Goal: Information Seeking & Learning: Learn about a topic

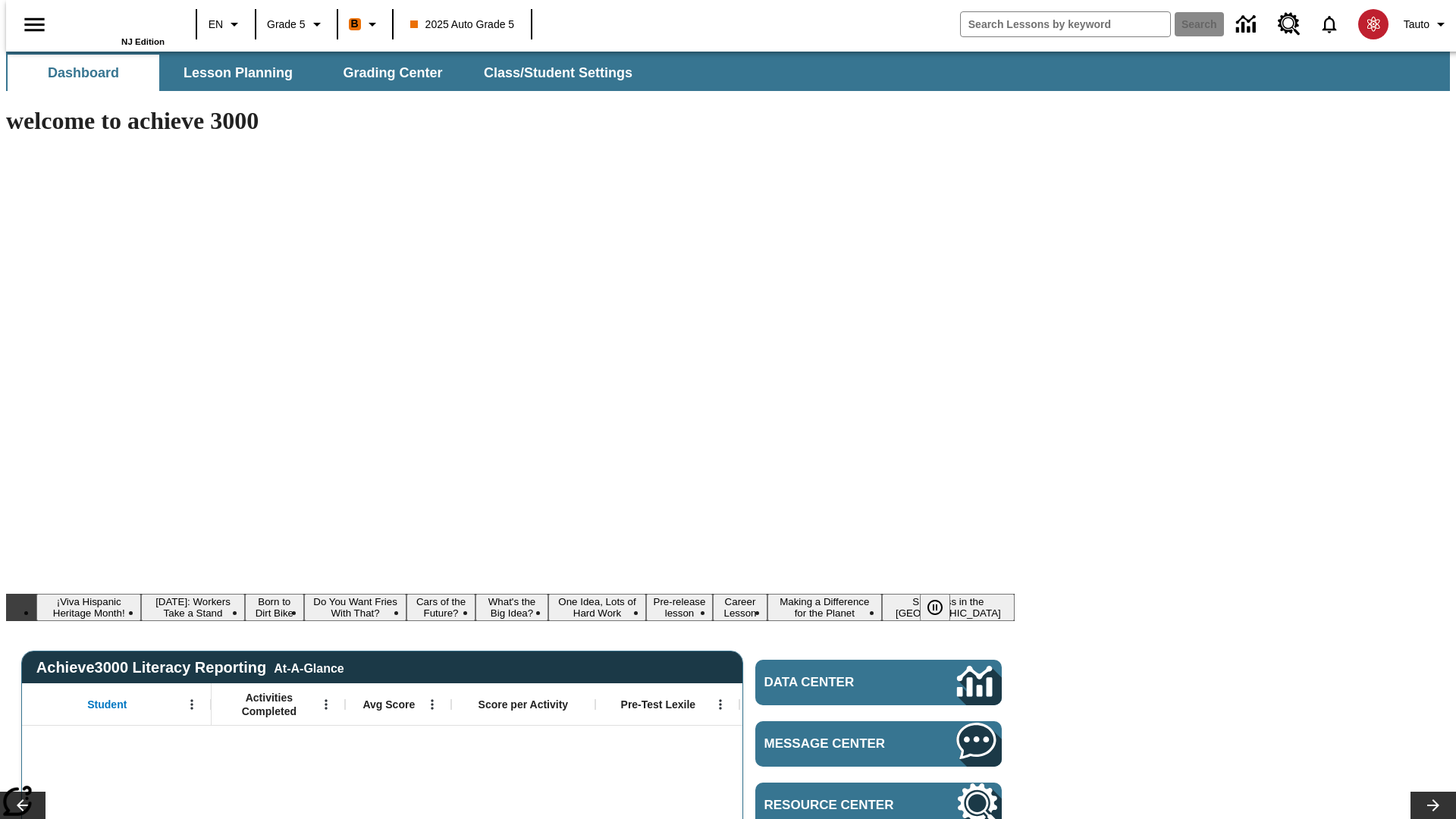
type input "-1"
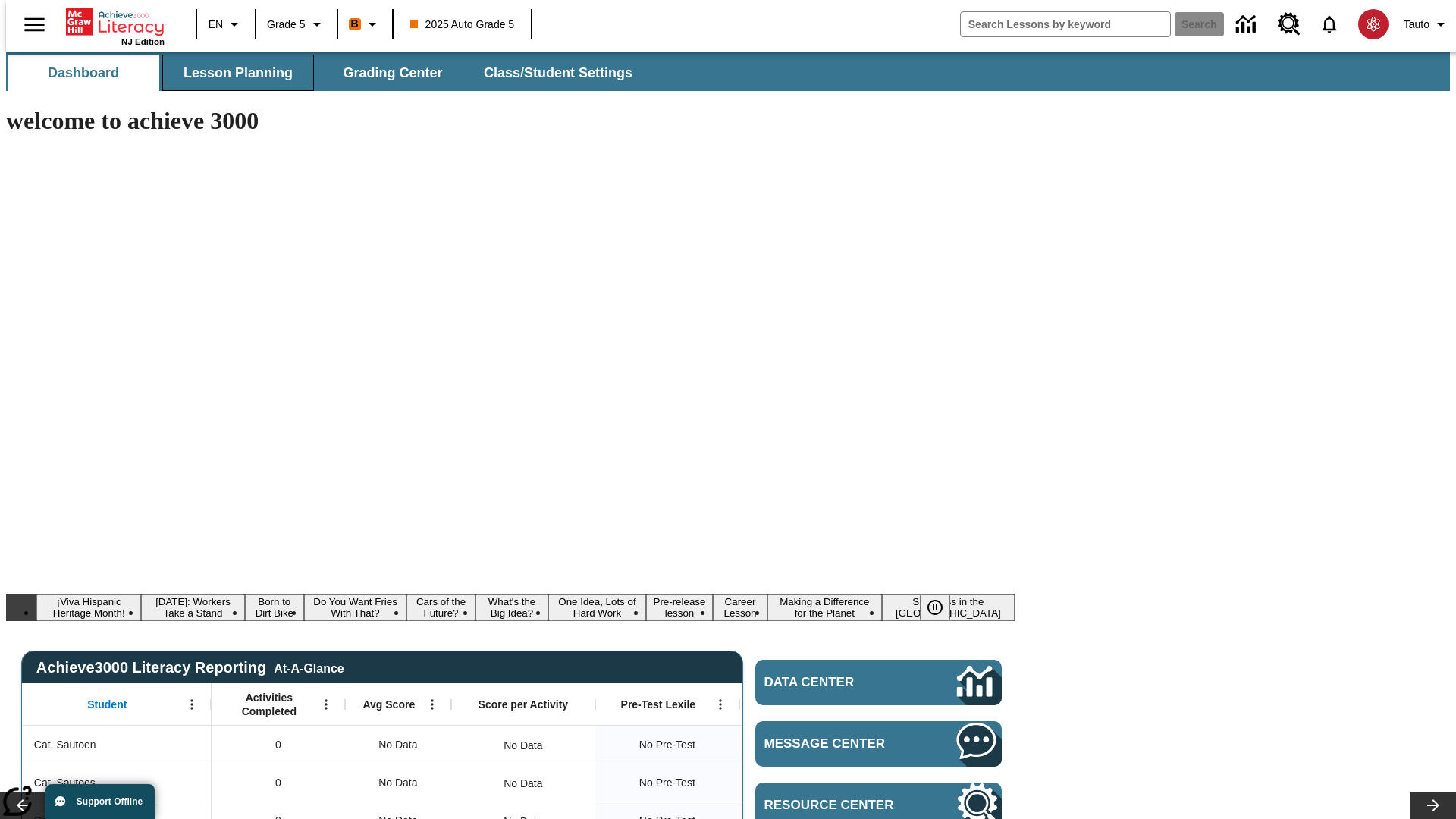
click at [232, 73] on span "Lesson Planning" at bounding box center [238, 74] width 109 height 18
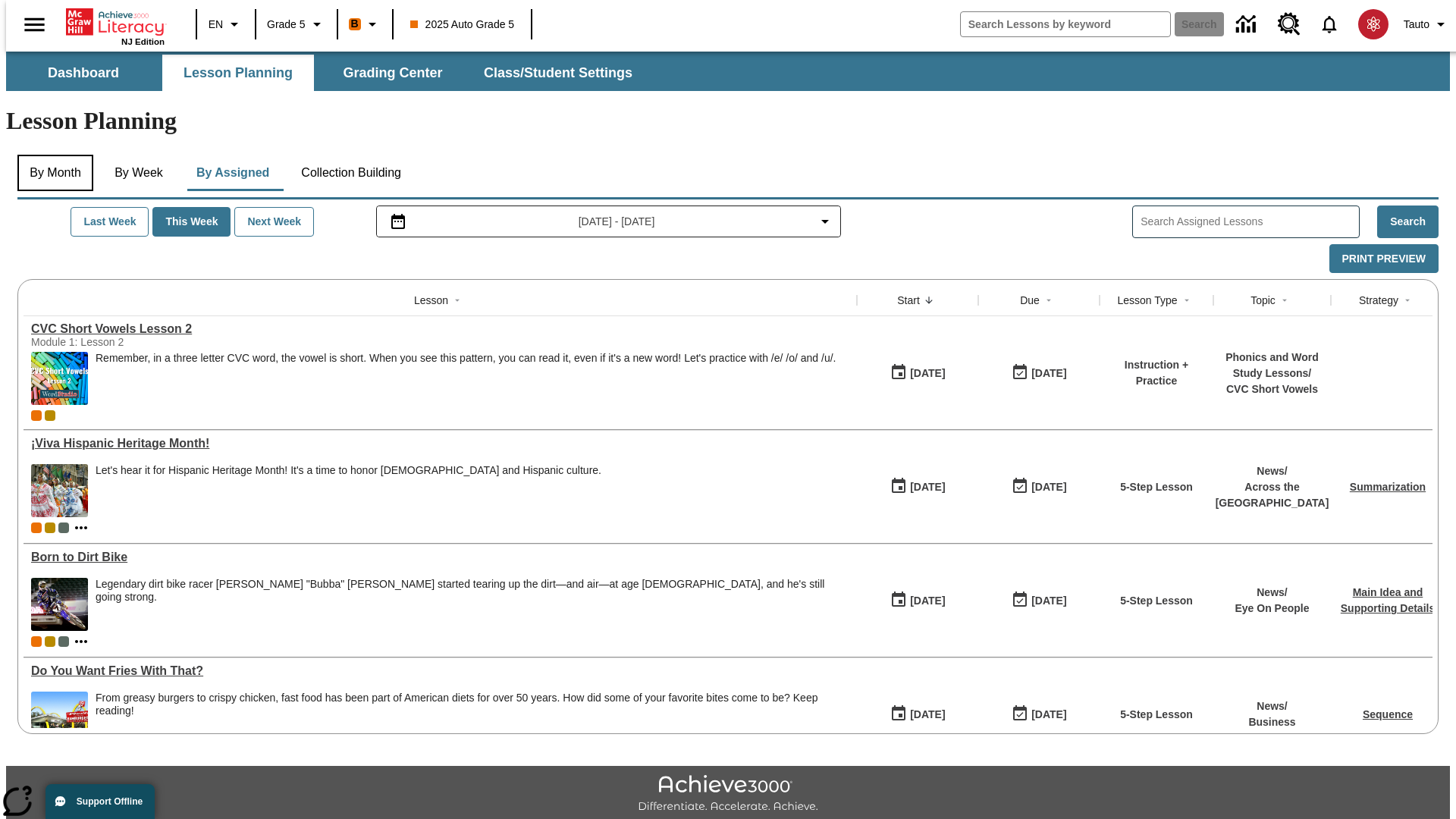
click at [51, 154] on button "By Month" at bounding box center [55, 172] width 76 height 36
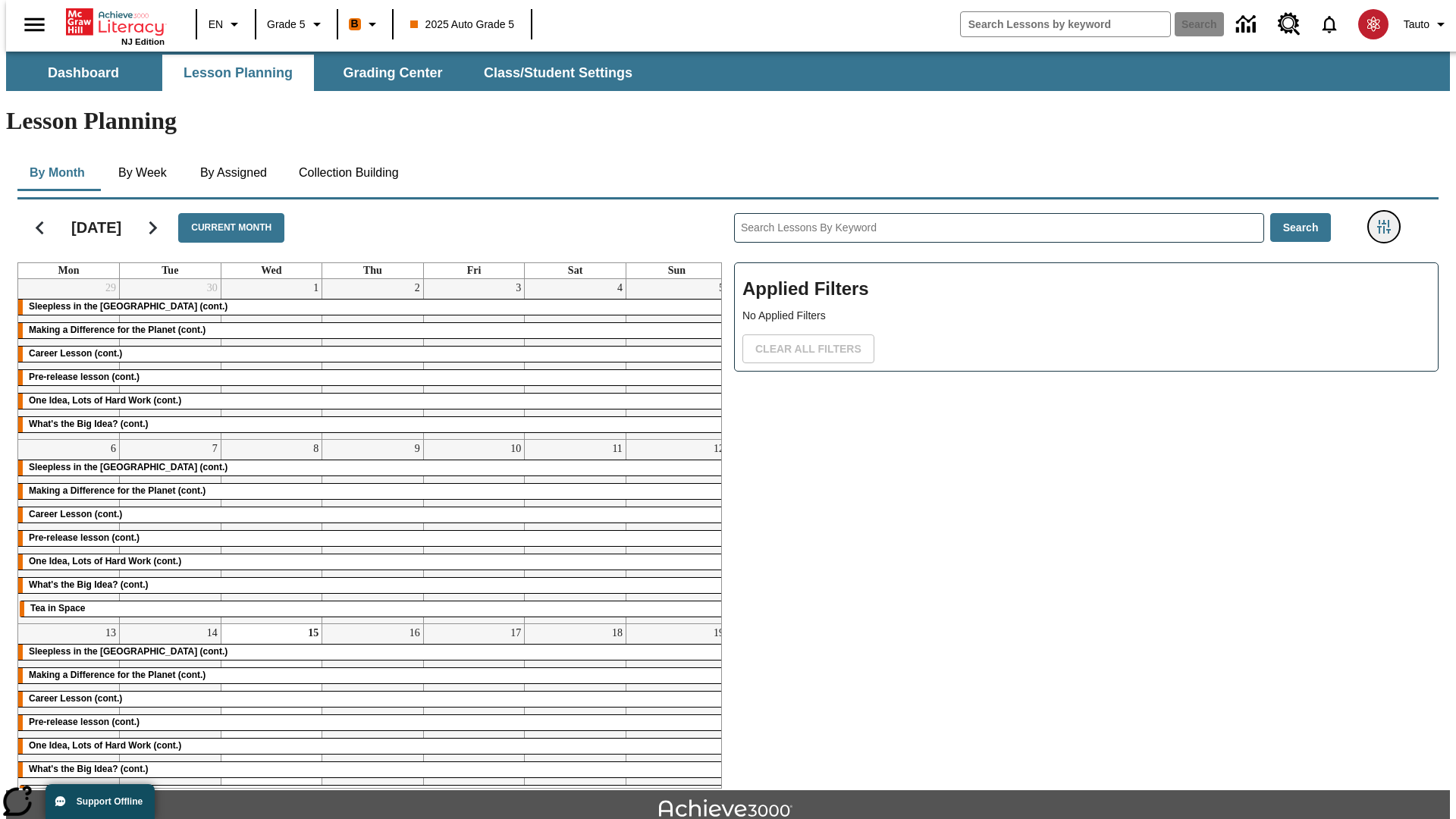
click at [1388, 220] on icon "Filters Side menu" at bounding box center [1383, 227] width 14 height 14
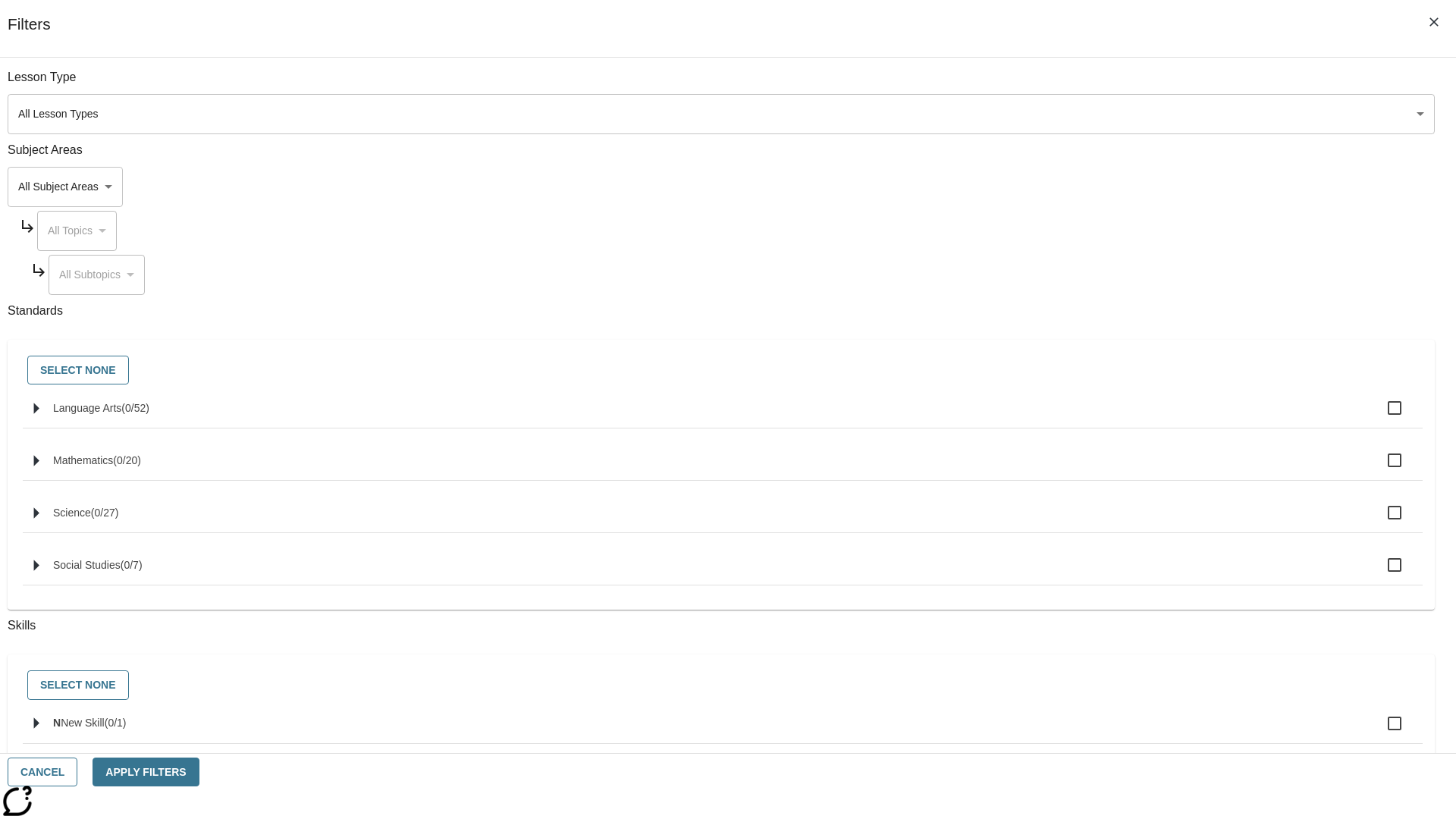
click at [1092, 114] on body "Skip to main content NJ Edition EN Grade 5 B 2025 Auto Grade 5 Search 0 Tauto D…" at bounding box center [728, 469] width 1443 height 837
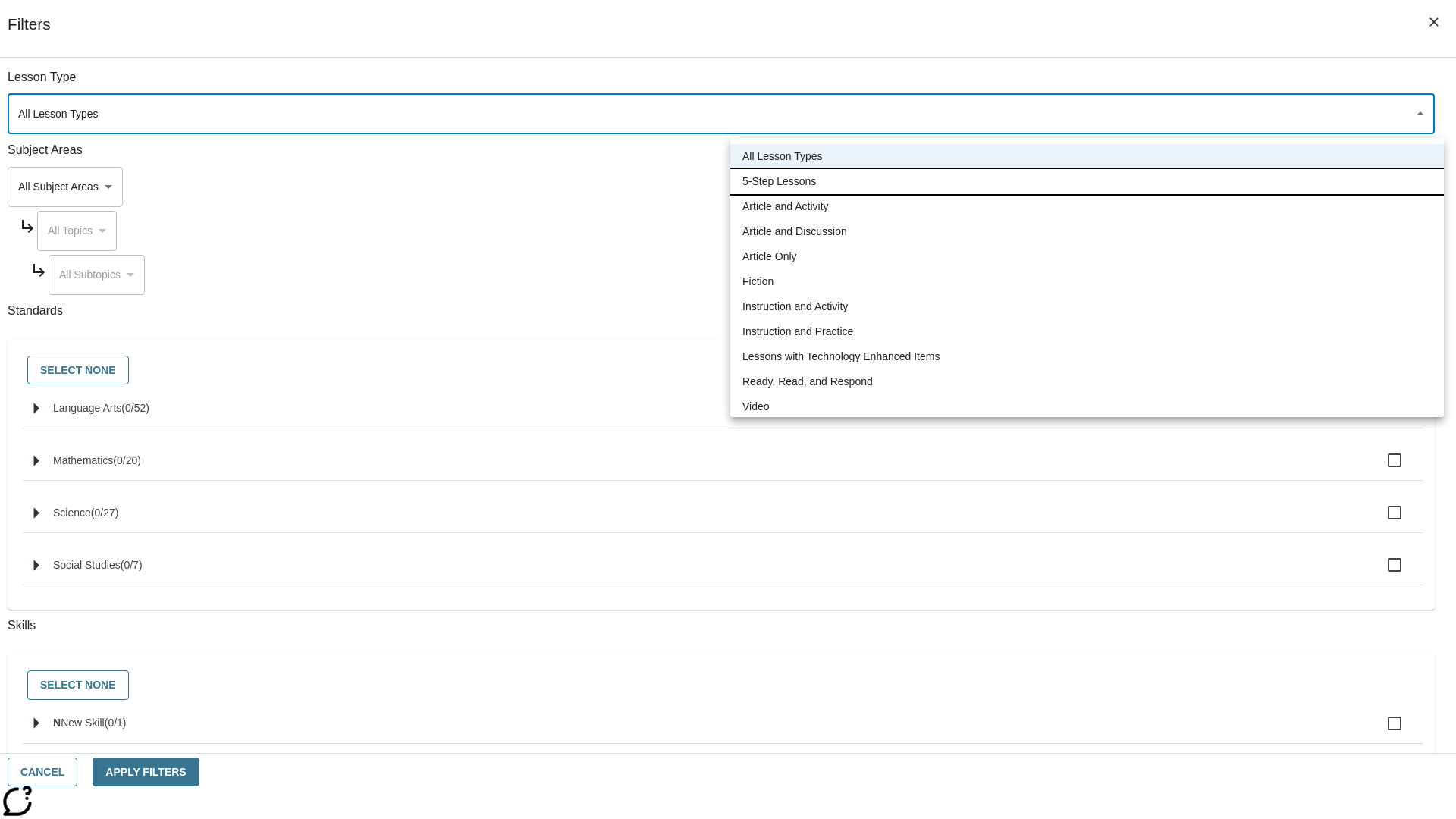
click at [1086, 181] on li "5-Step Lessons" at bounding box center [1087, 181] width 714 height 25
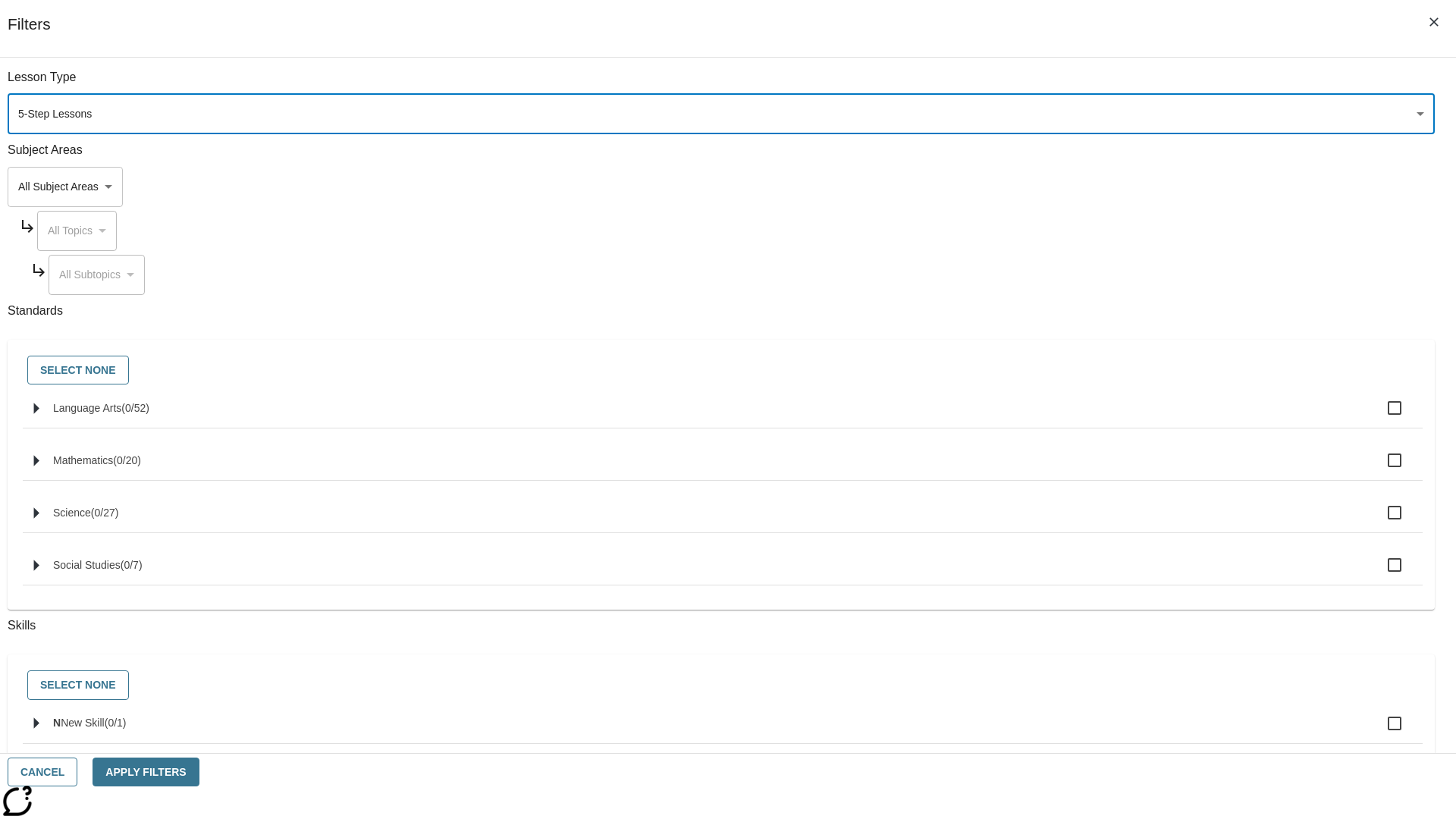
type input "1"
click at [199, 772] on button "Apply Filters" at bounding box center [146, 772] width 106 height 29
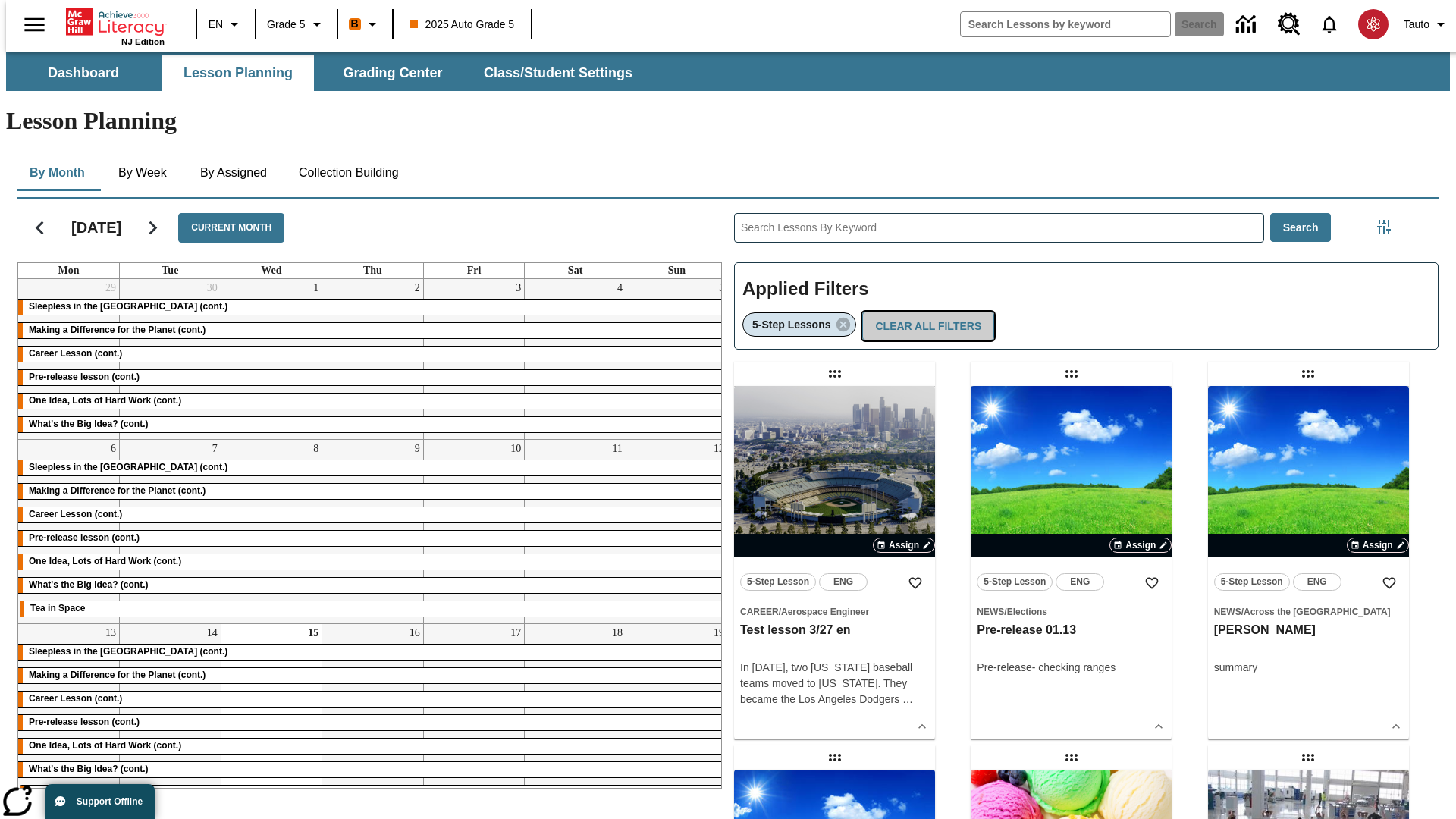
click at [923, 312] on button "Clear All Filters" at bounding box center [928, 326] width 132 height 29
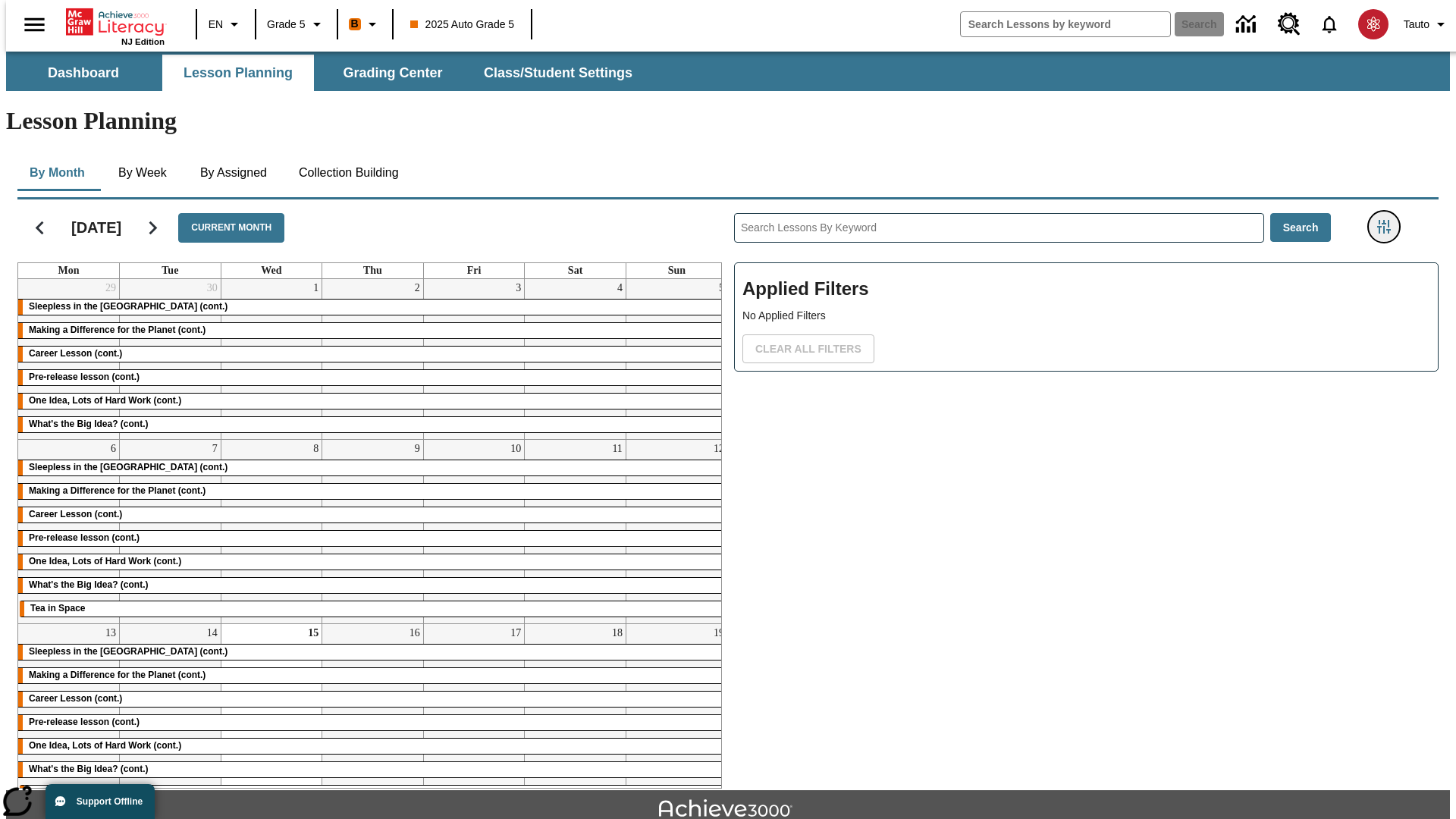
click at [1388, 220] on icon "Filters Side menu" at bounding box center [1383, 227] width 14 height 14
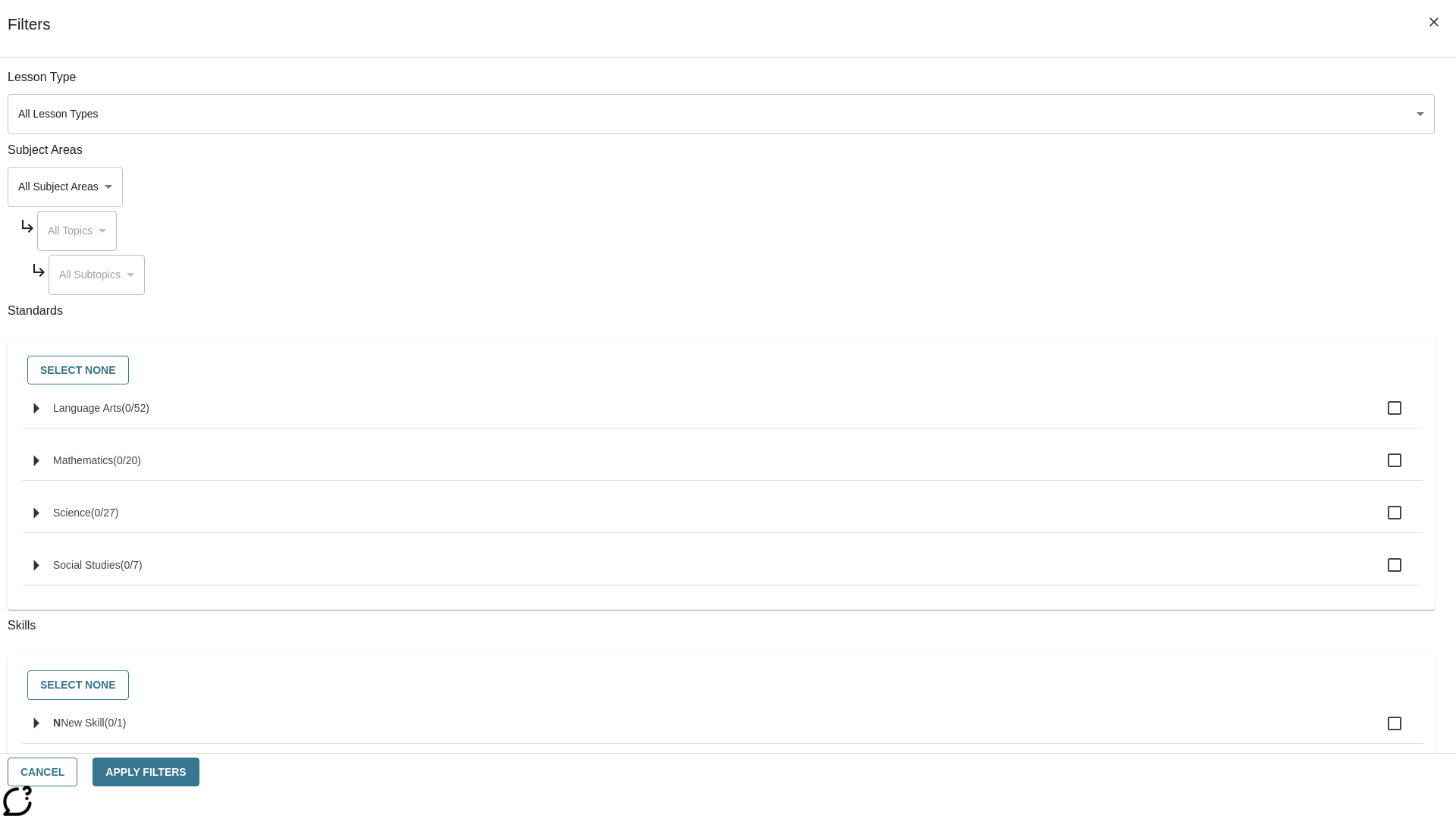
click at [1092, 187] on body "Skip to main content NJ Edition EN Grade 5 B 2025 Auto Grade 5 Search 0 Tauto D…" at bounding box center [728, 469] width 1443 height 837
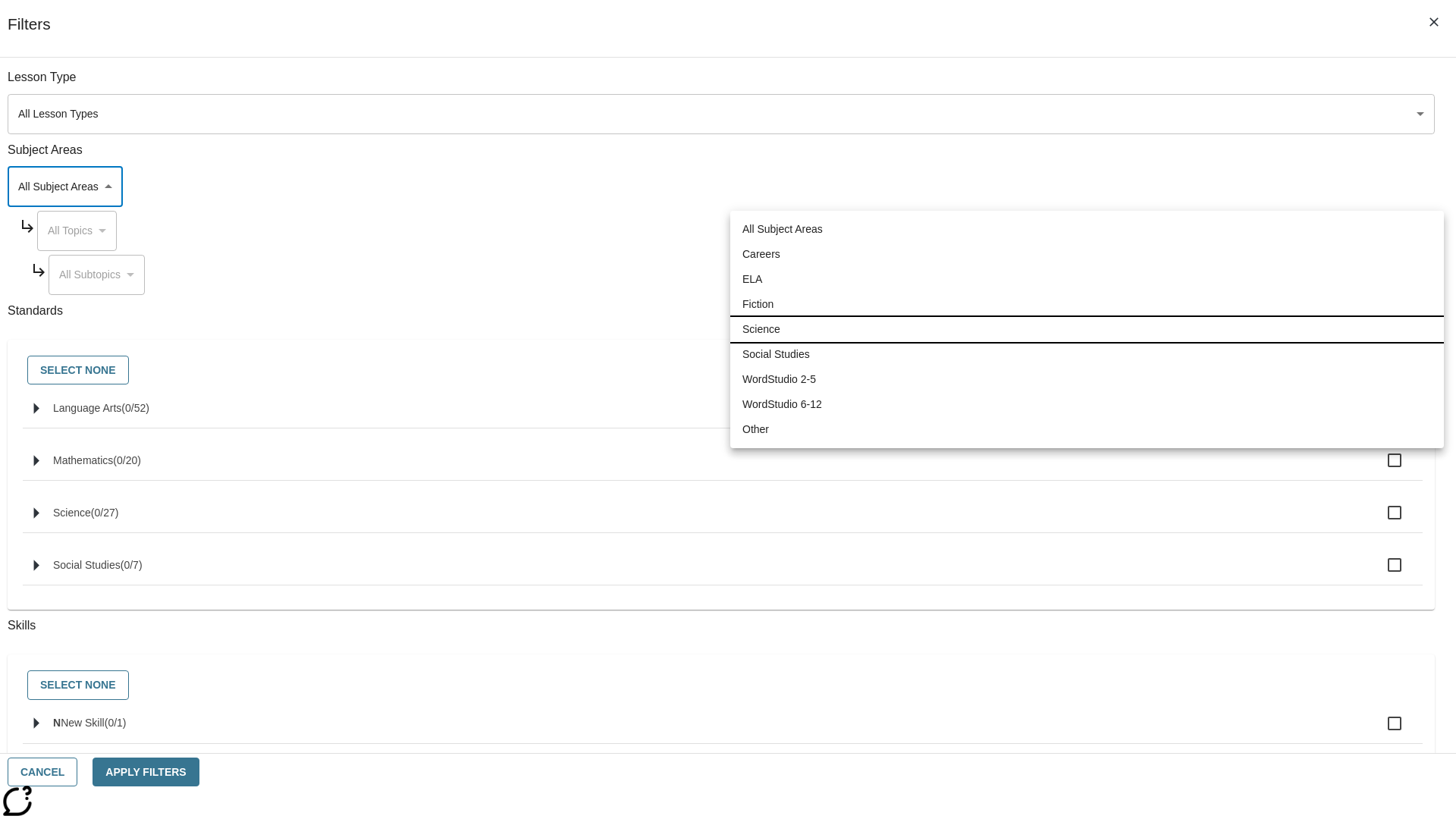
click at [1086, 329] on li "Science" at bounding box center [1087, 328] width 714 height 25
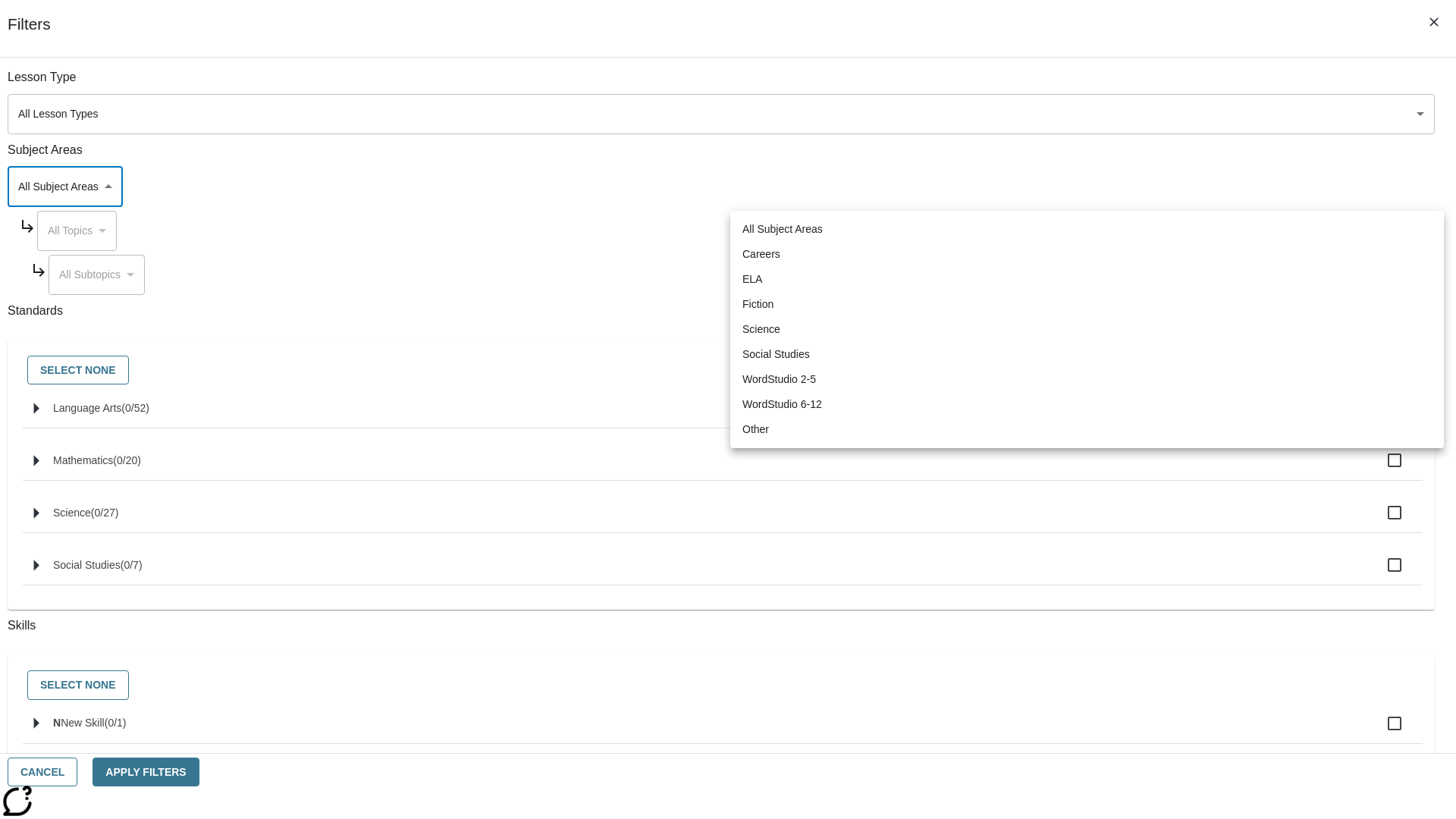
type input "2"
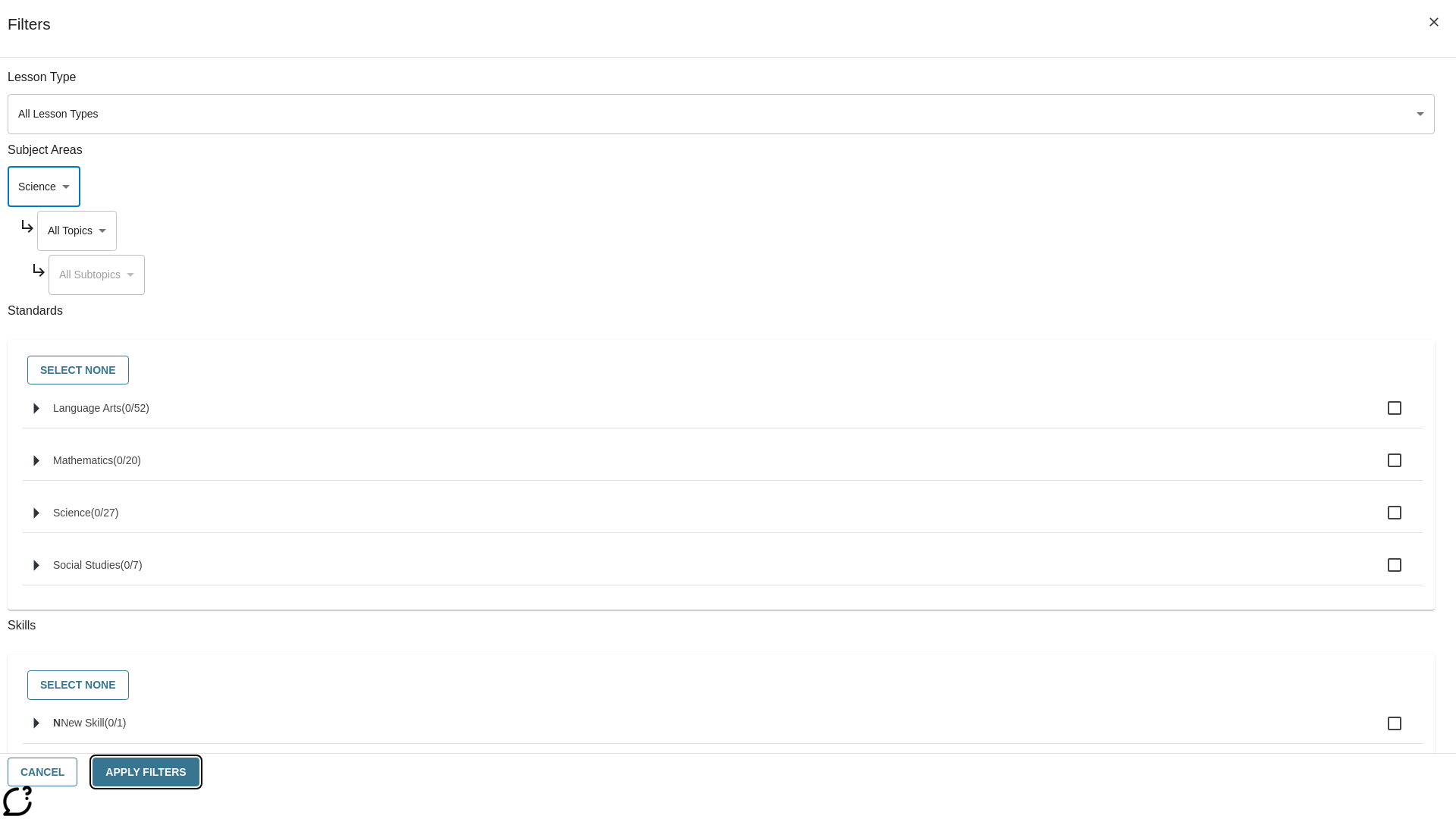
click at [199, 772] on button "Apply Filters" at bounding box center [146, 772] width 106 height 29
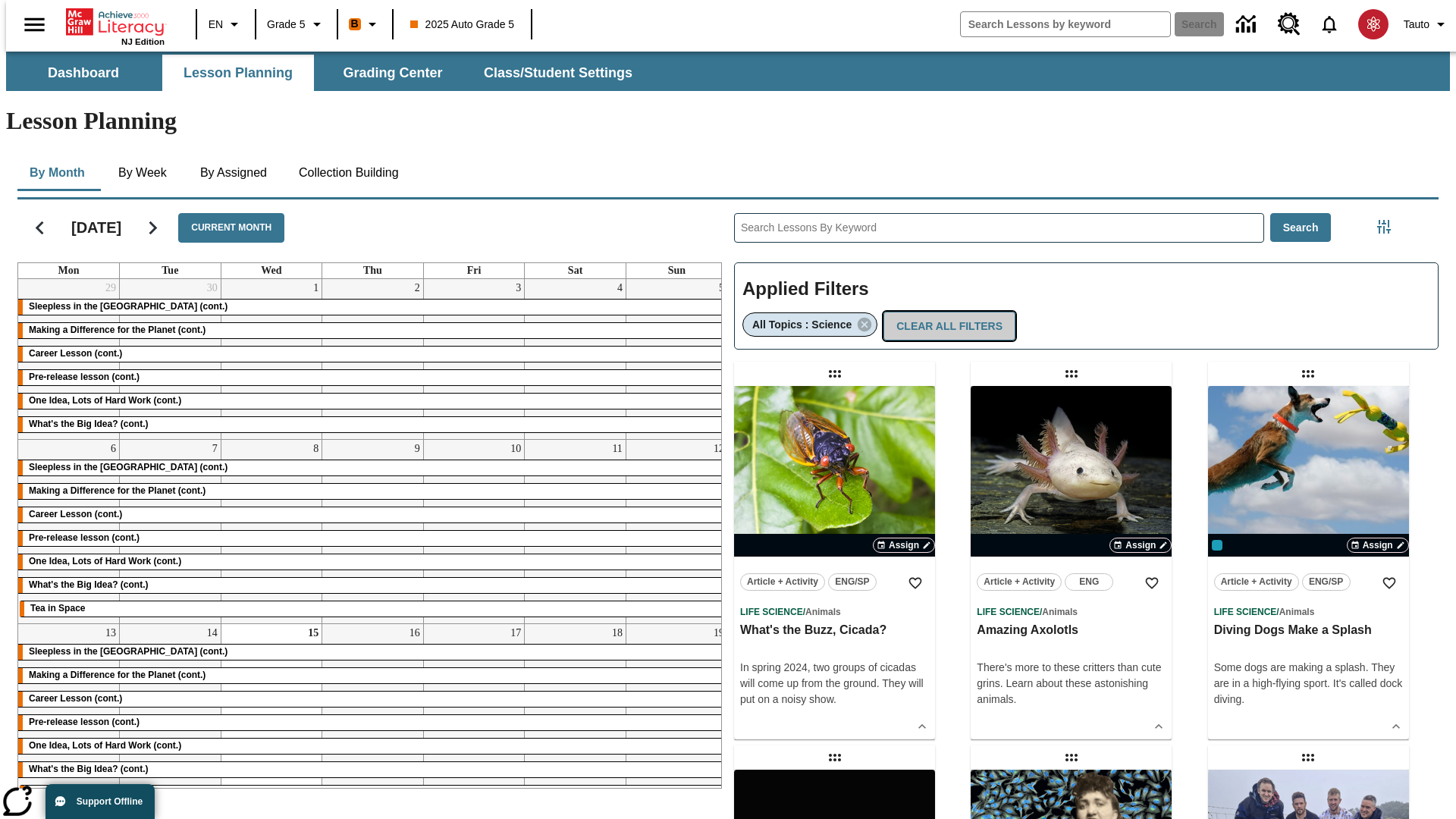
click at [943, 312] on button "Clear All Filters" at bounding box center [949, 326] width 132 height 29
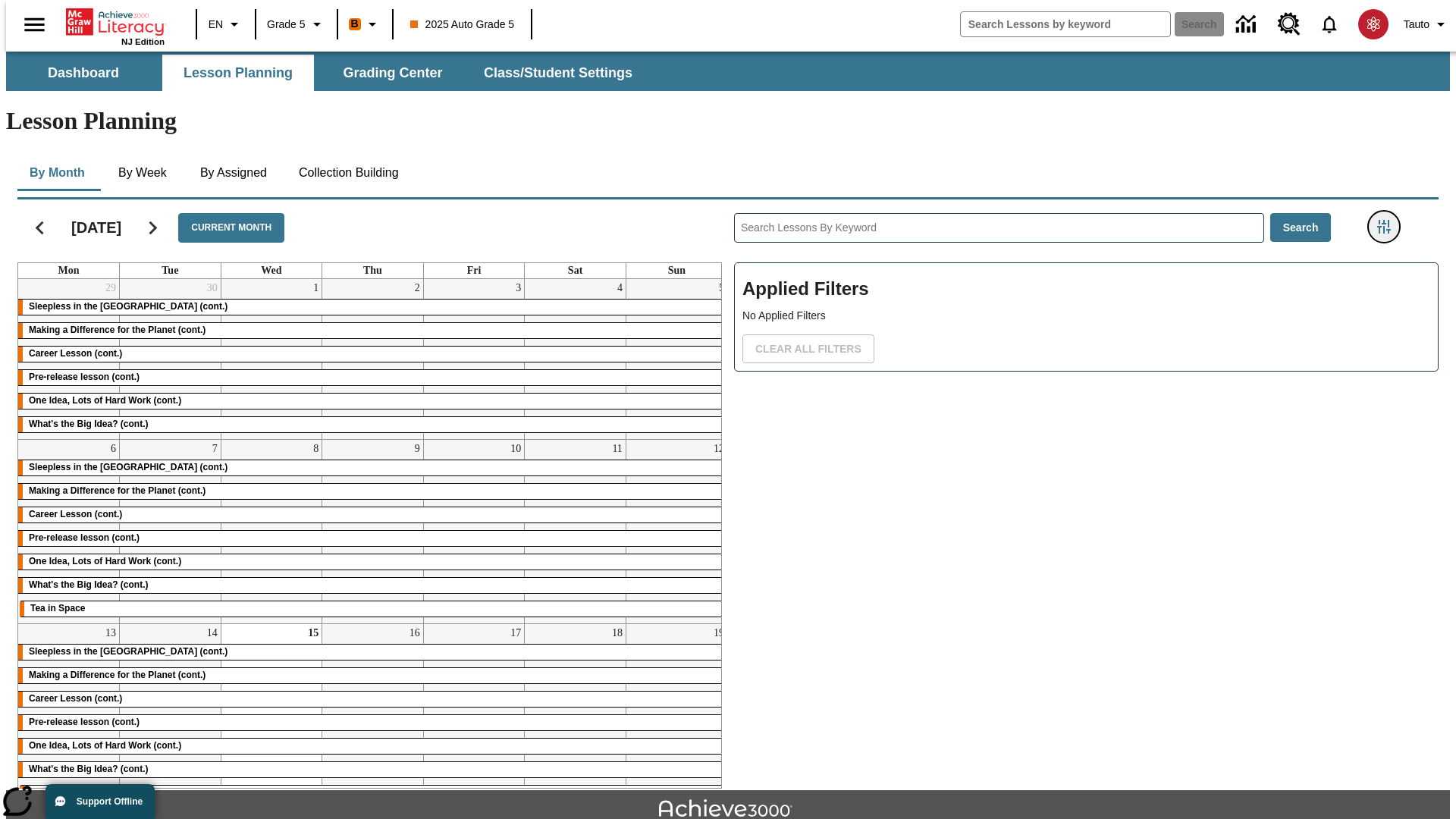
click at [1388, 220] on icon "Filters Side menu" at bounding box center [1383, 227] width 14 height 14
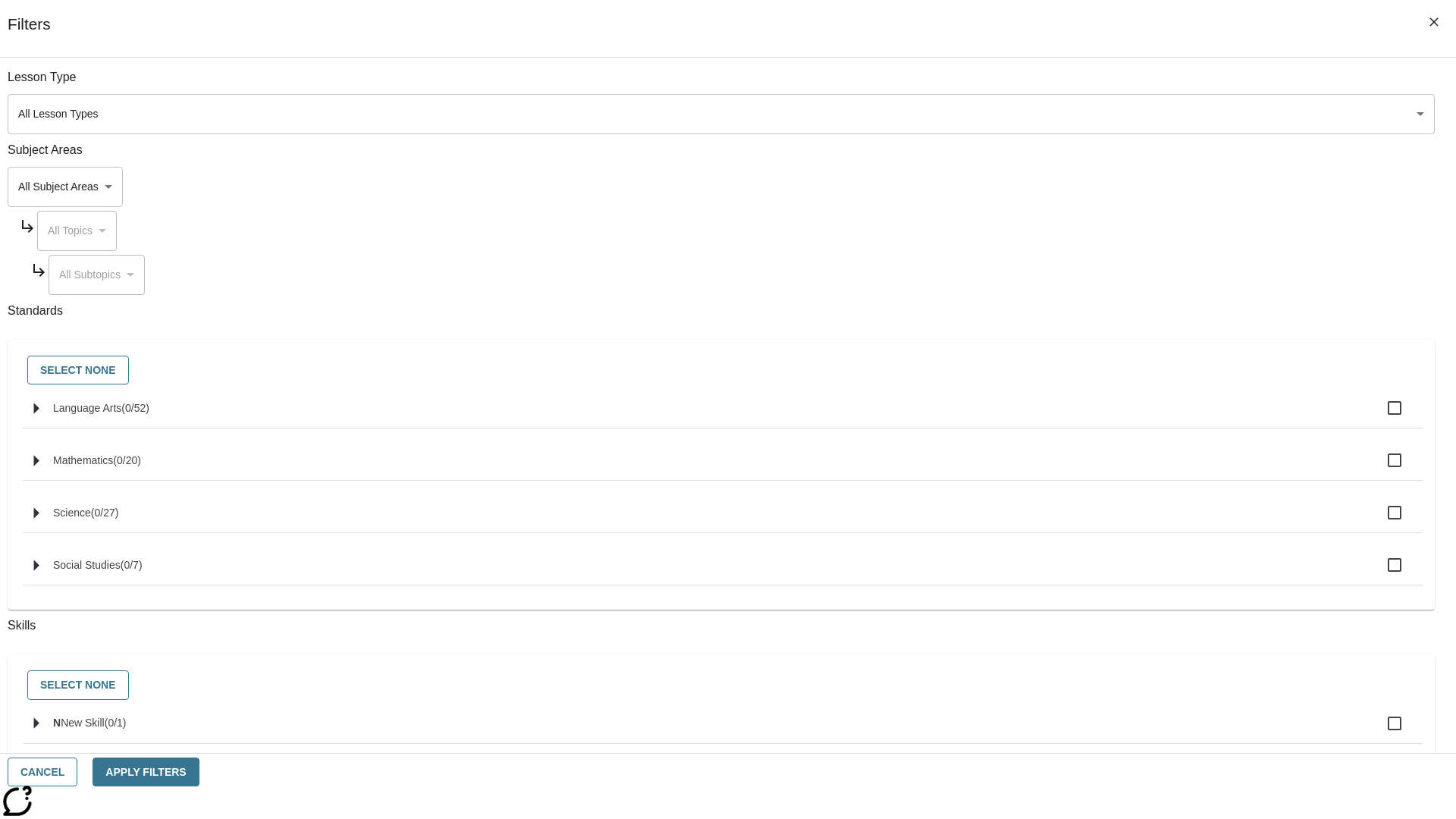
click at [121, 414] on span "Language Arts" at bounding box center [87, 408] width 68 height 12
click at [1378, 416] on input "Language Arts ( 0 / 52 )" at bounding box center [1394, 408] width 31 height 31
checkbox input "true"
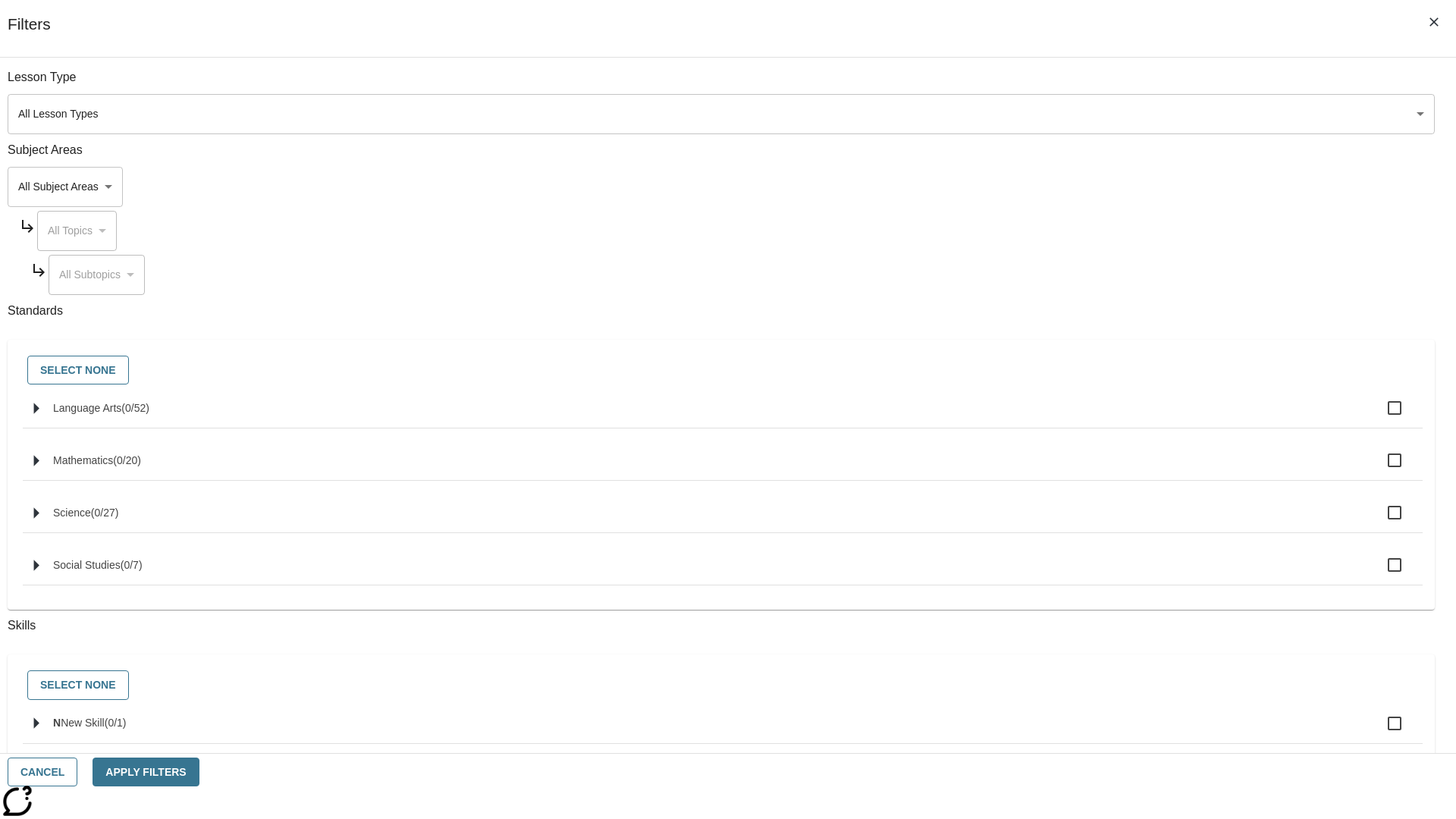
checkbox input "true"
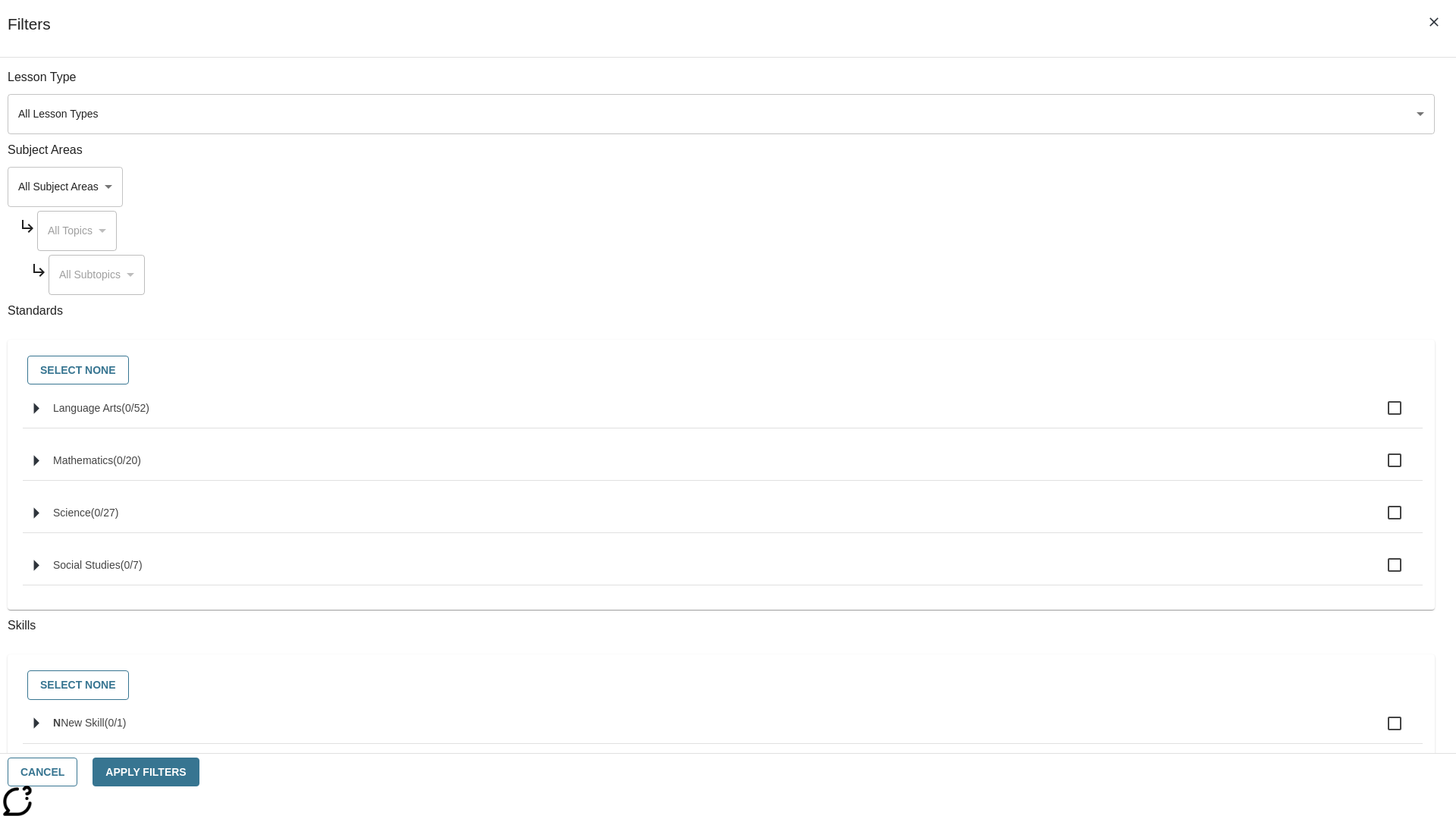
checkbox input "true"
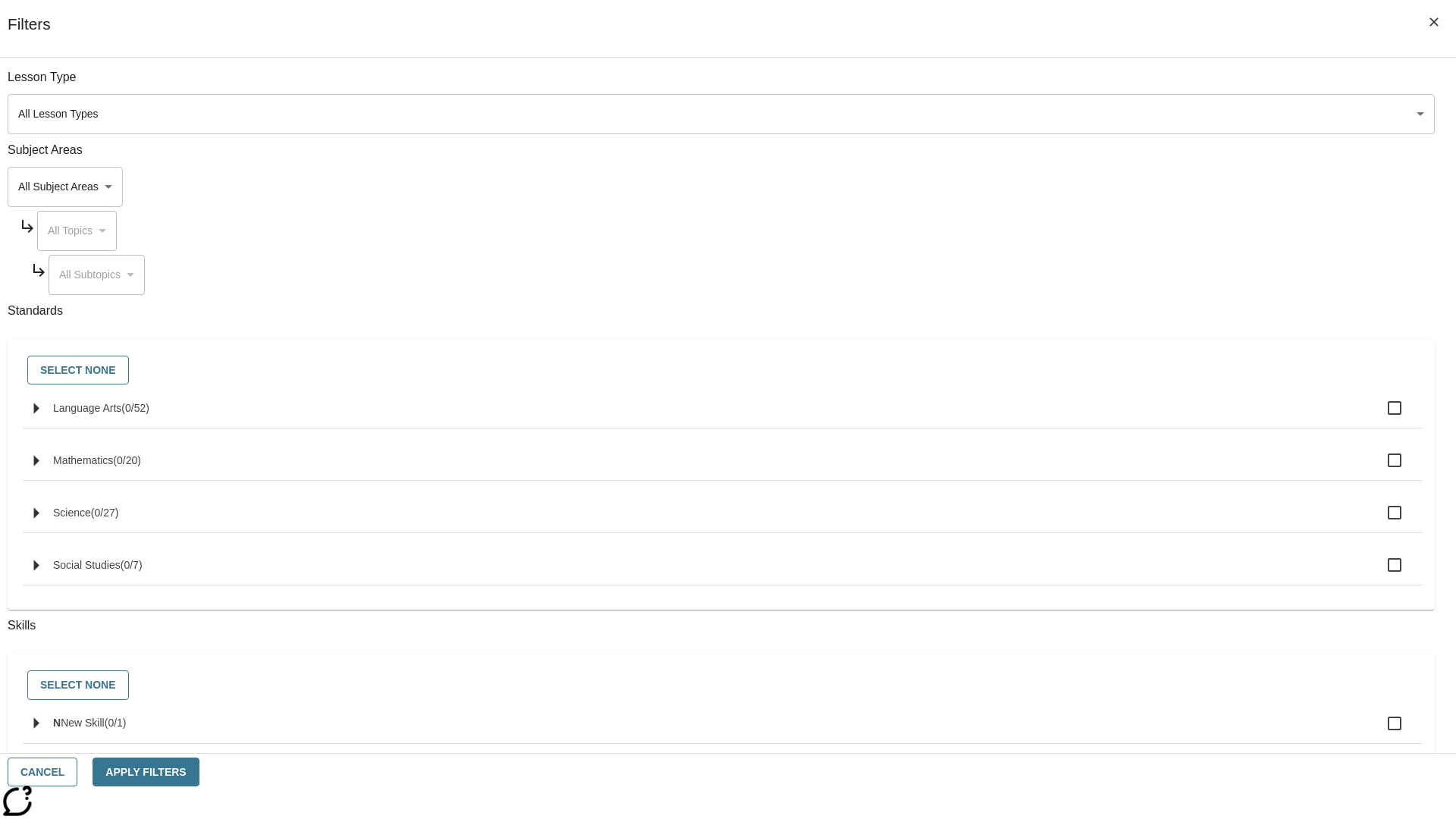
checkbox input "true"
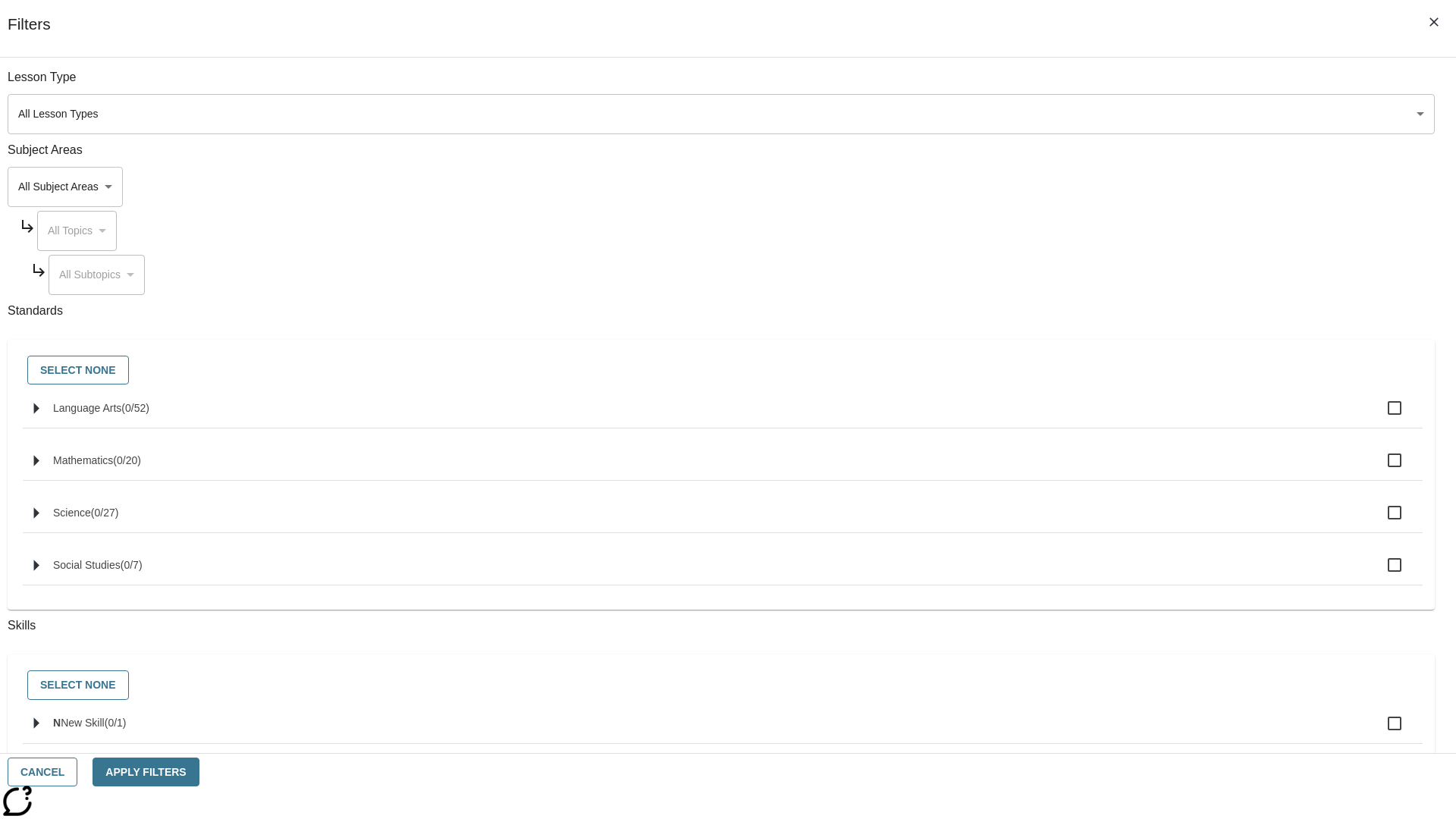
checkbox input "true"
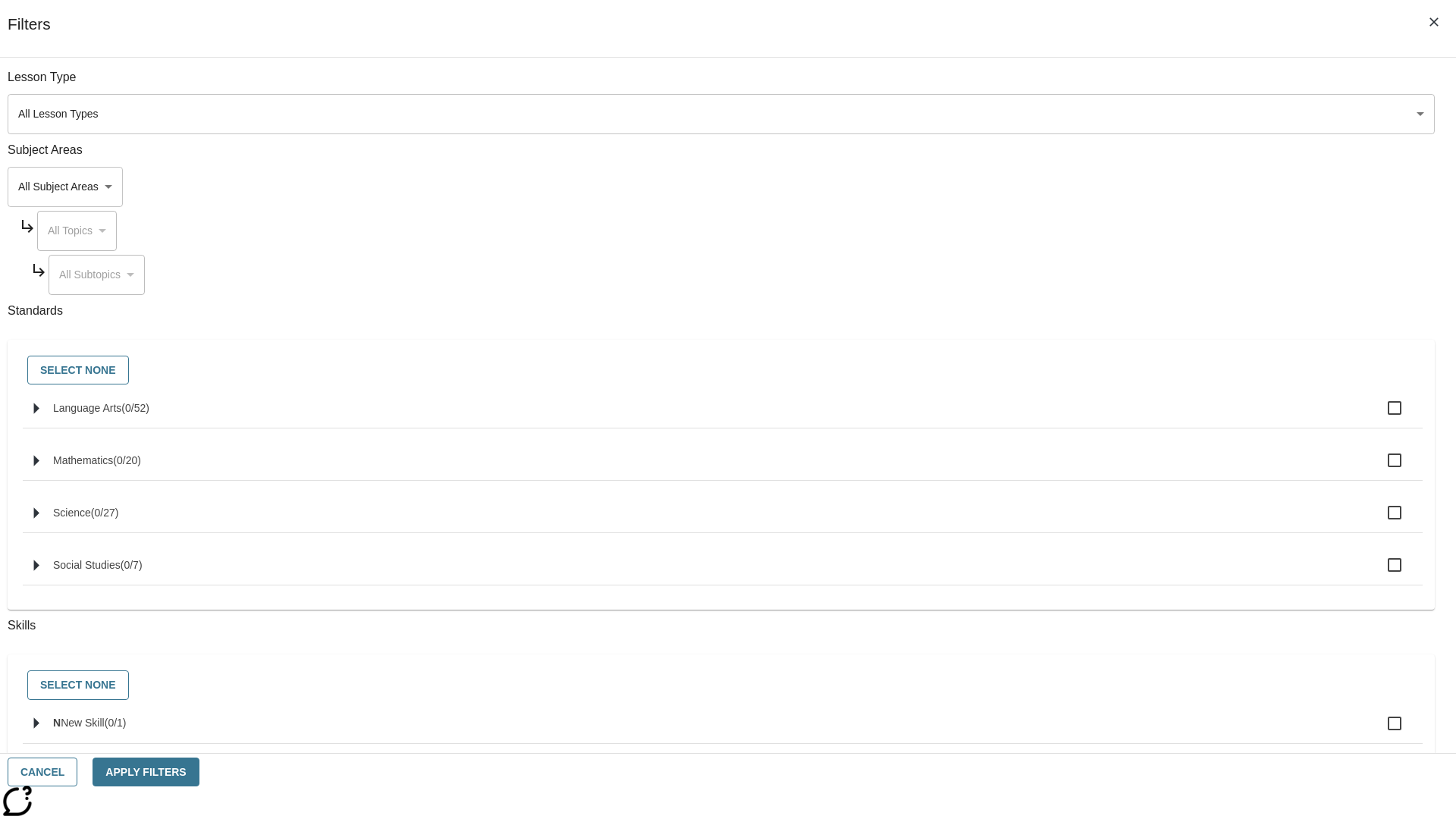
checkbox input "true"
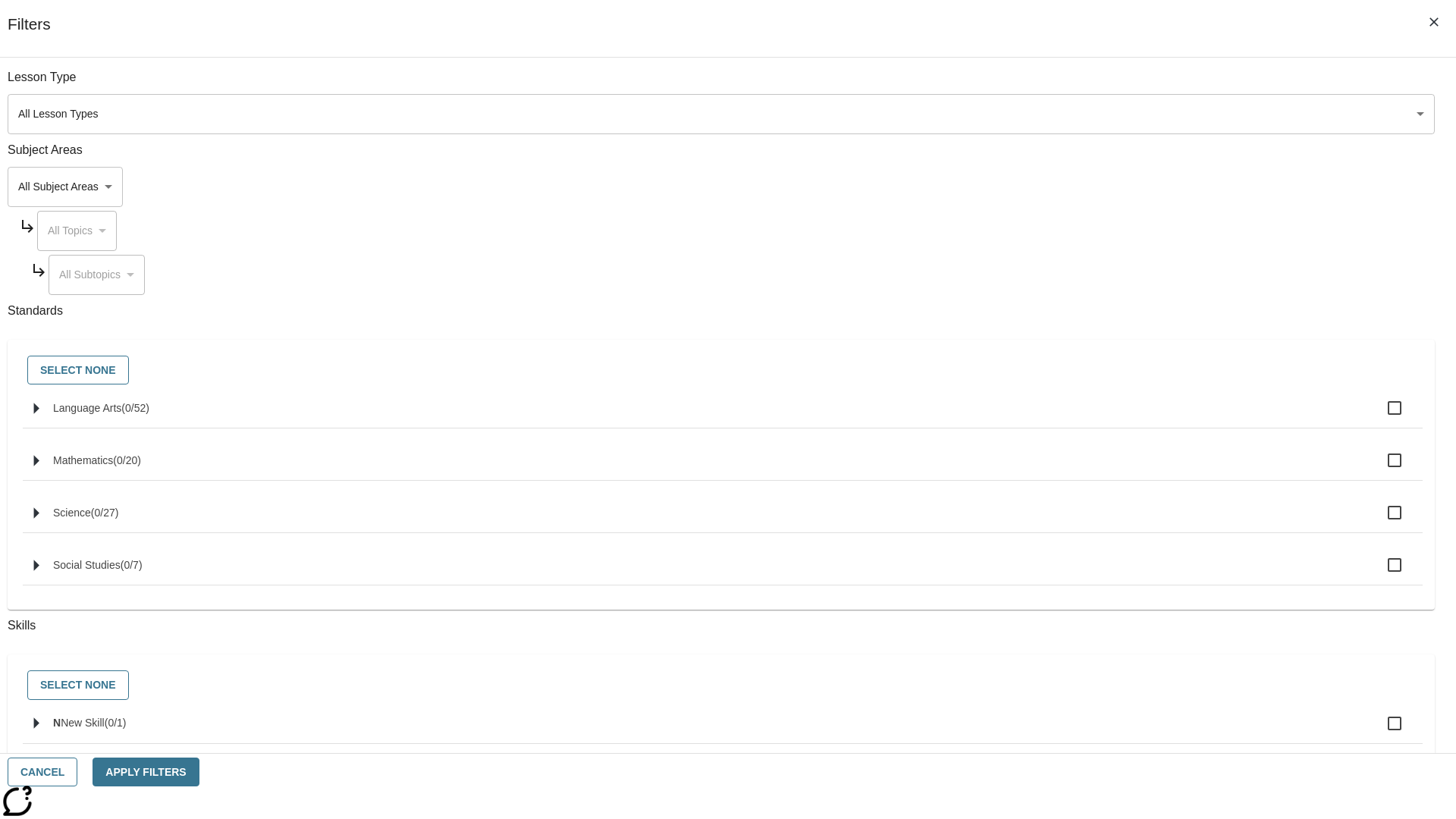
checkbox input "true"
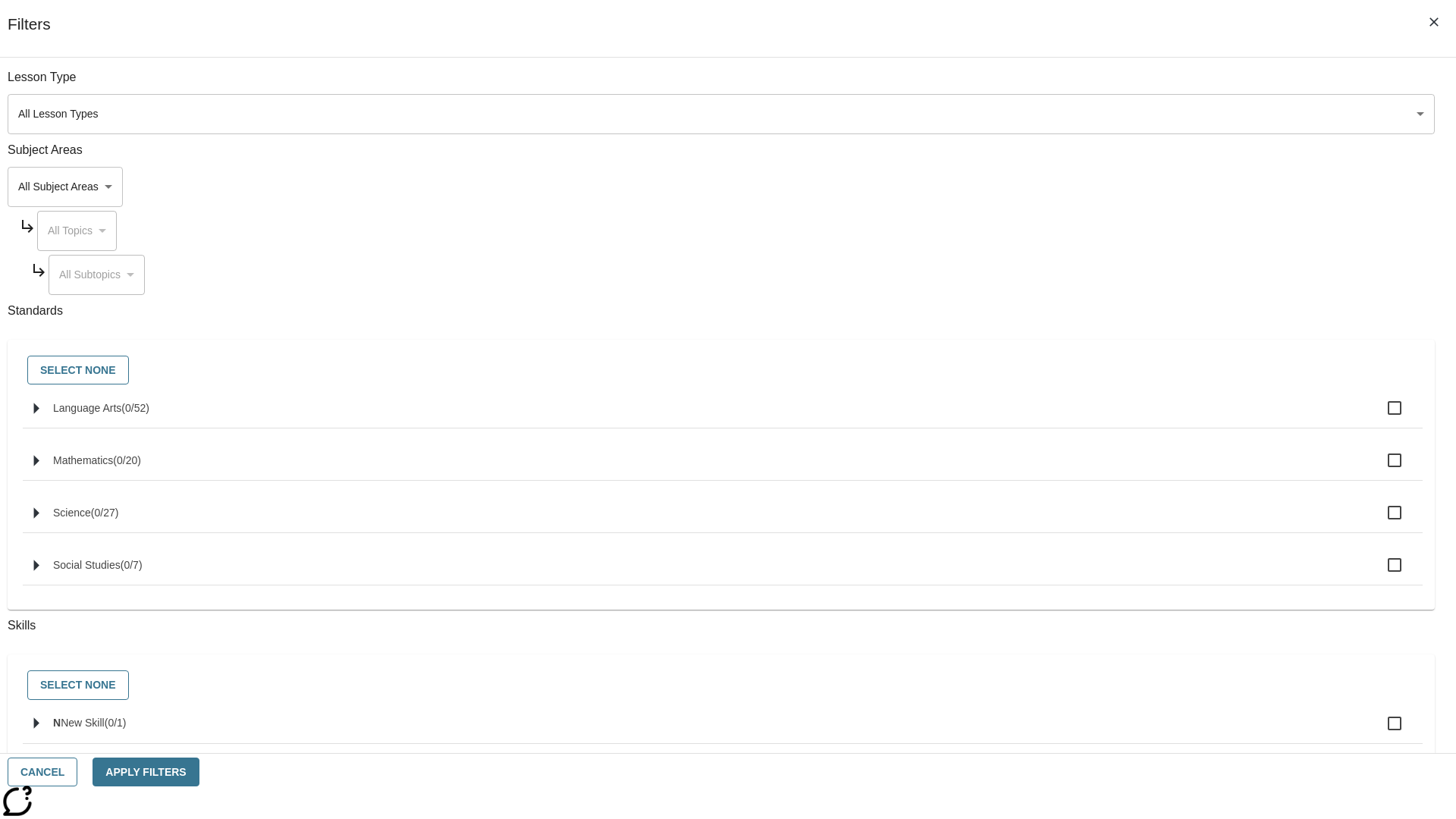
checkbox input "true"
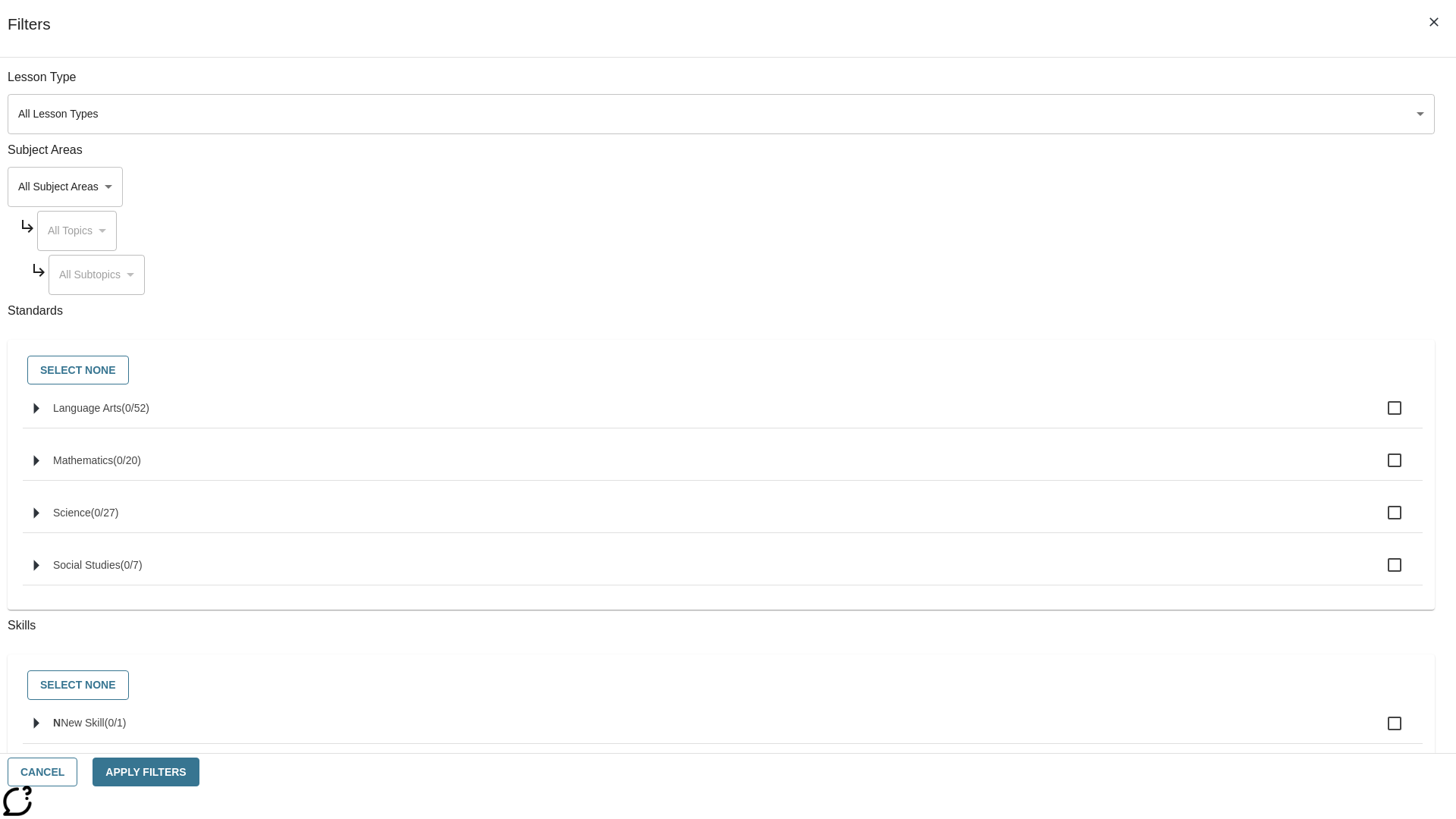
checkbox input "true"
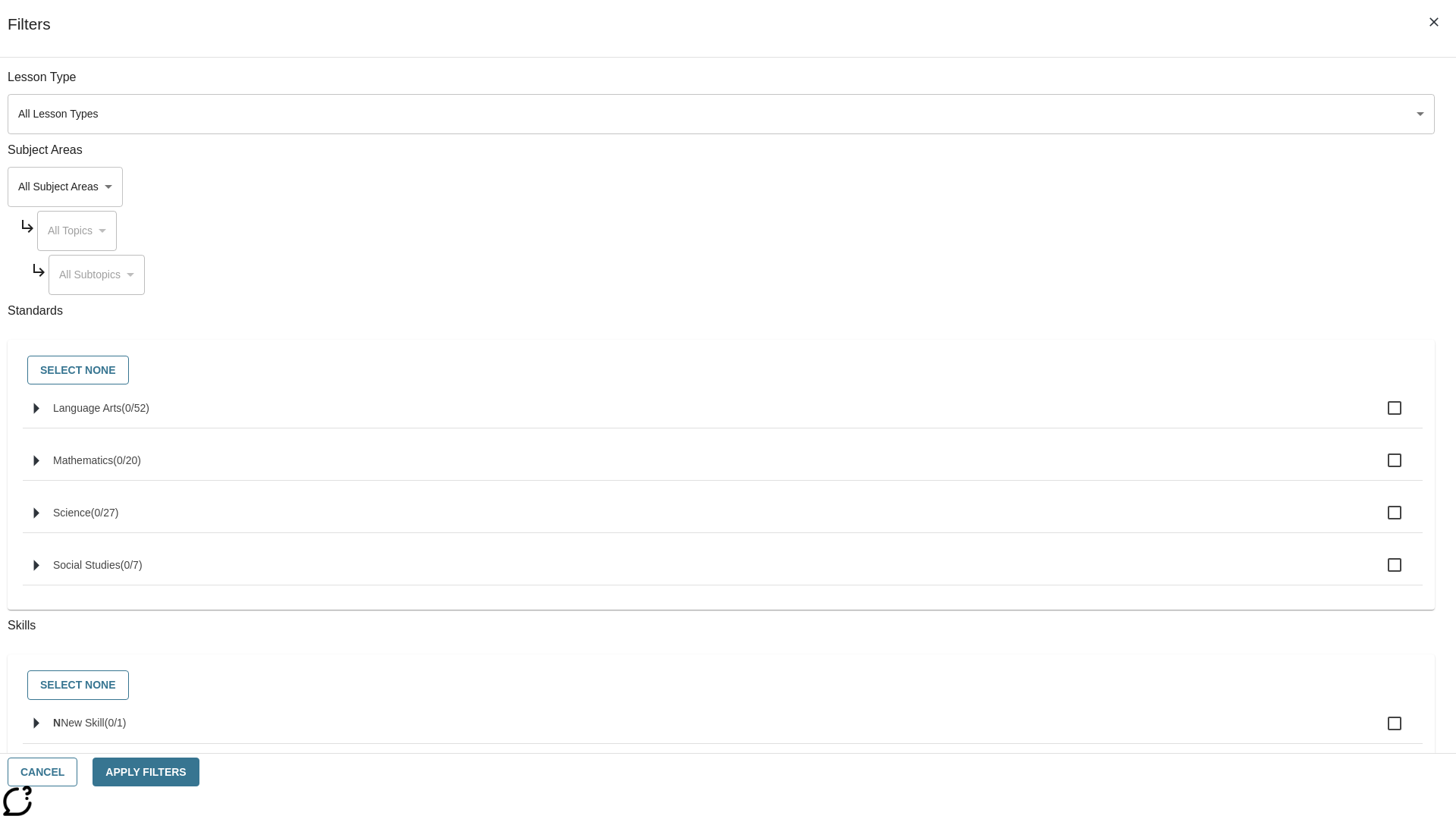
checkbox input "true"
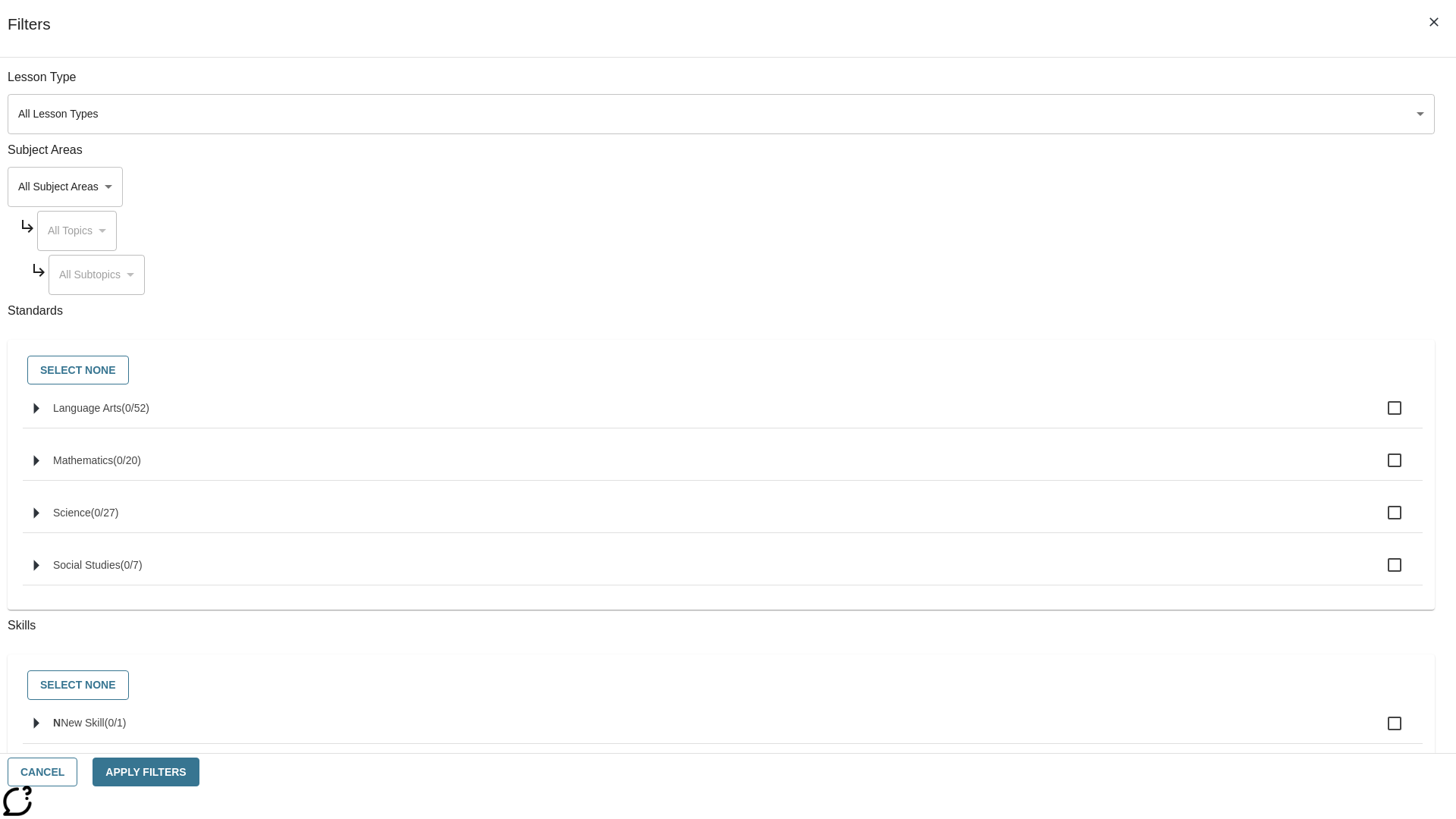
checkbox input "true"
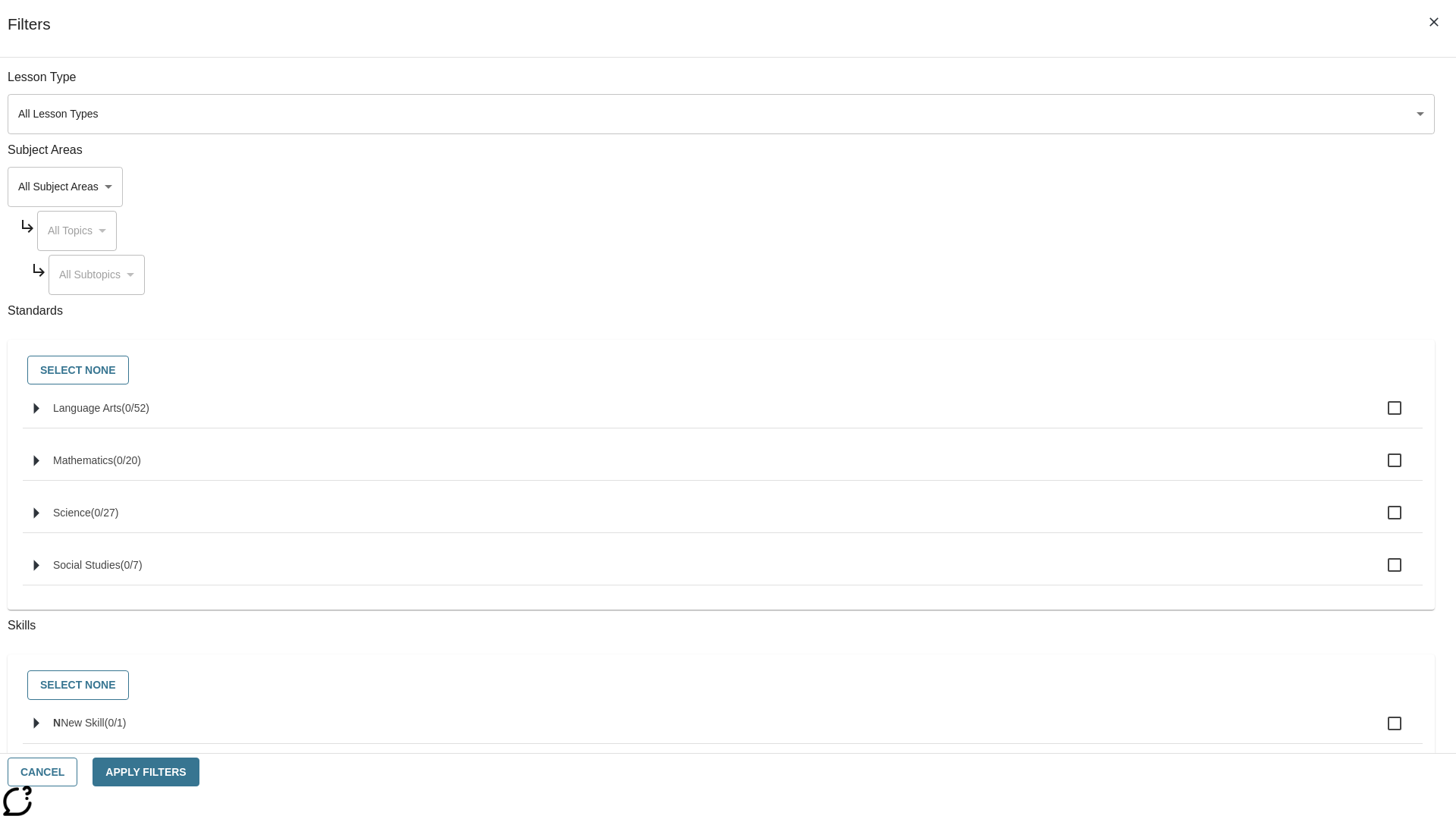
checkbox input "true"
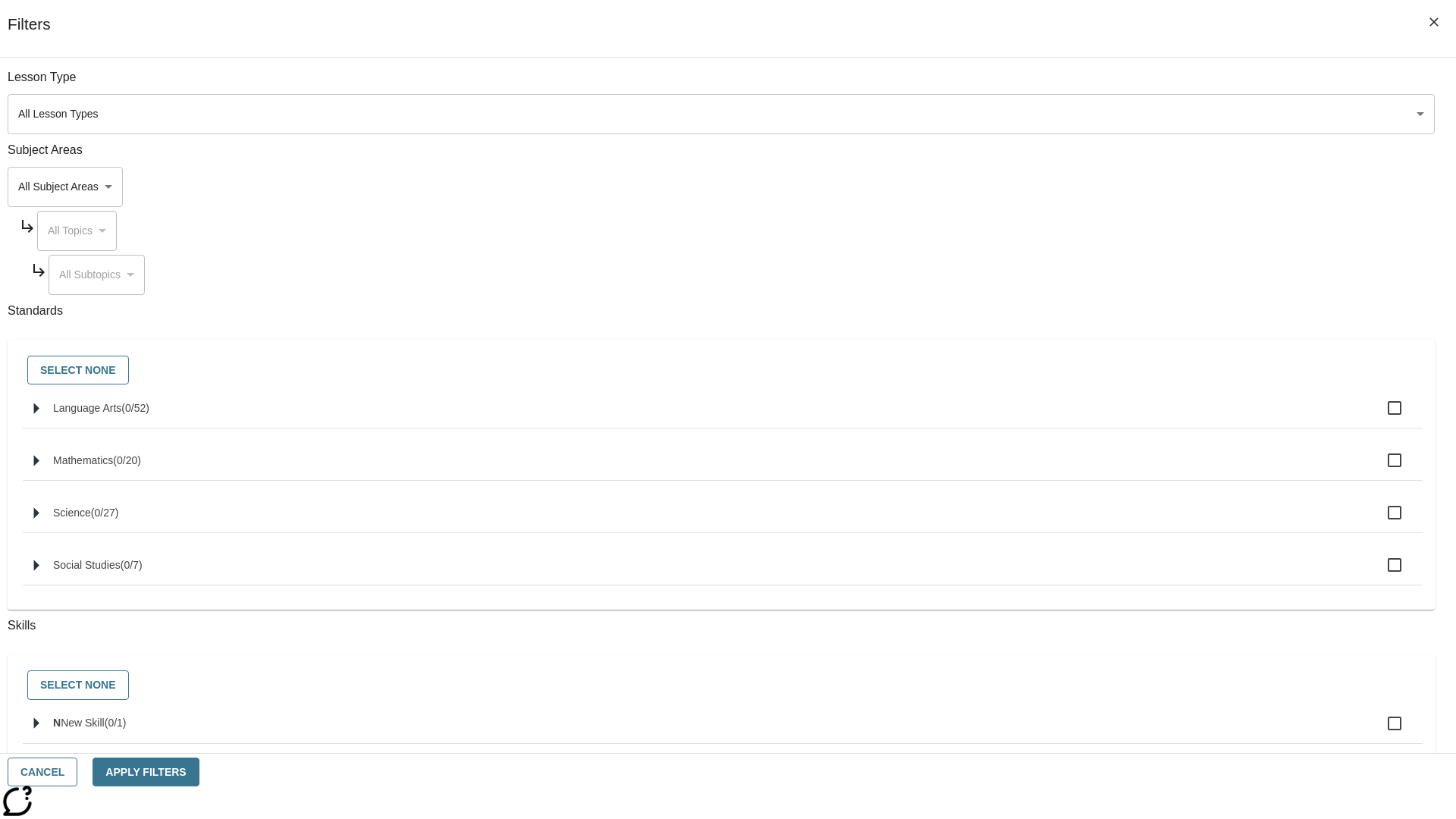
checkbox input "true"
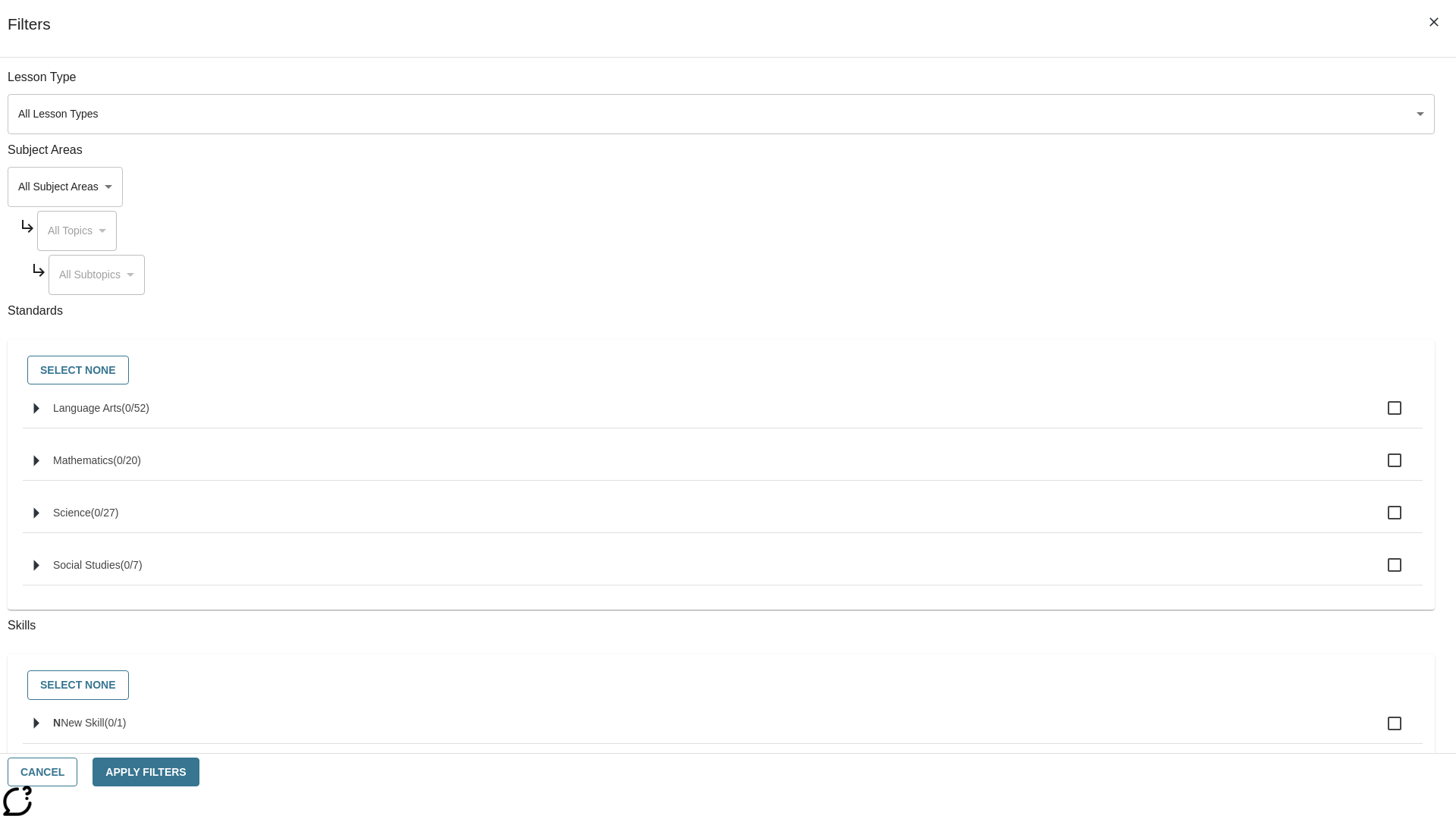
checkbox input "true"
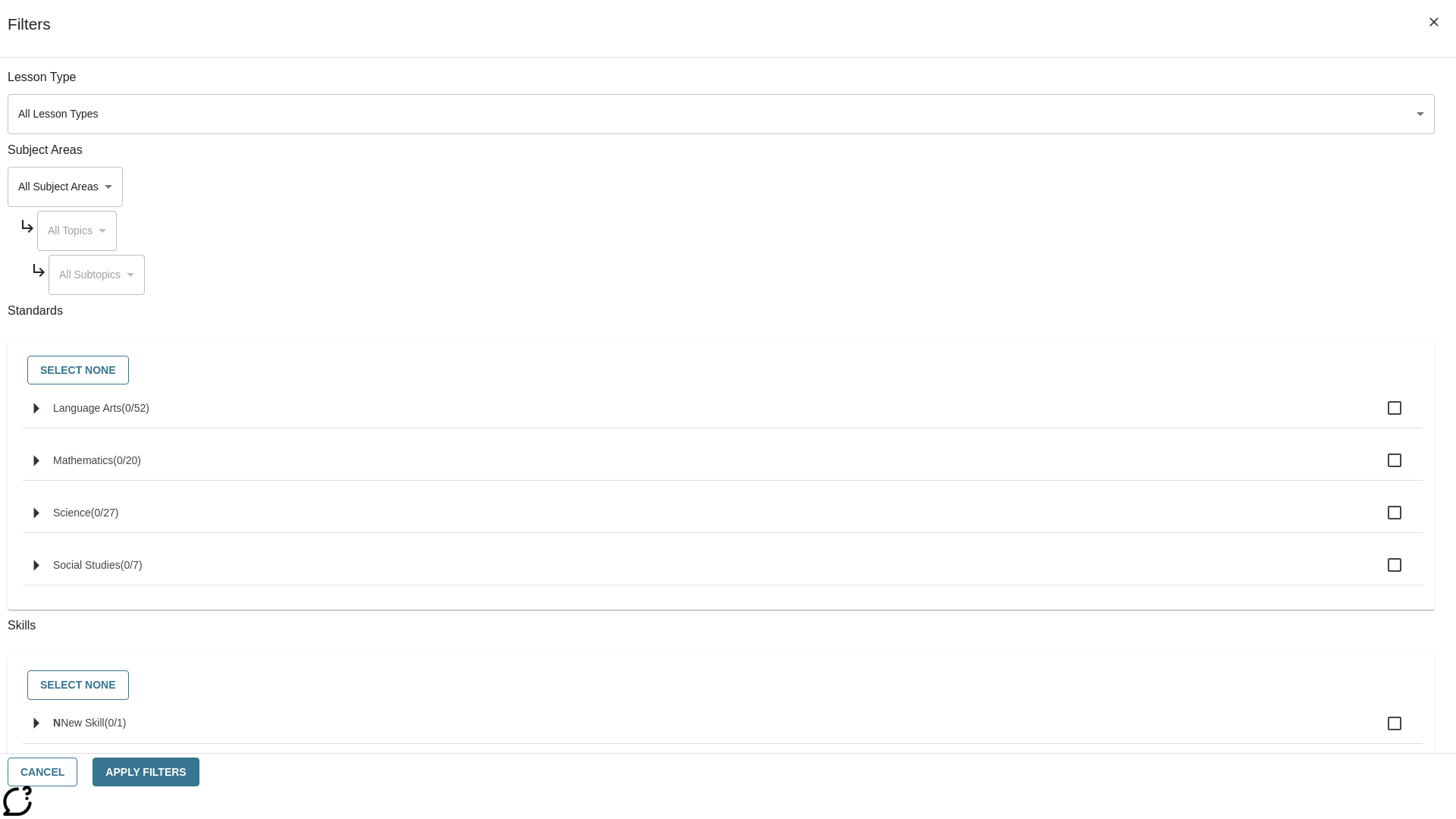
checkbox input "true"
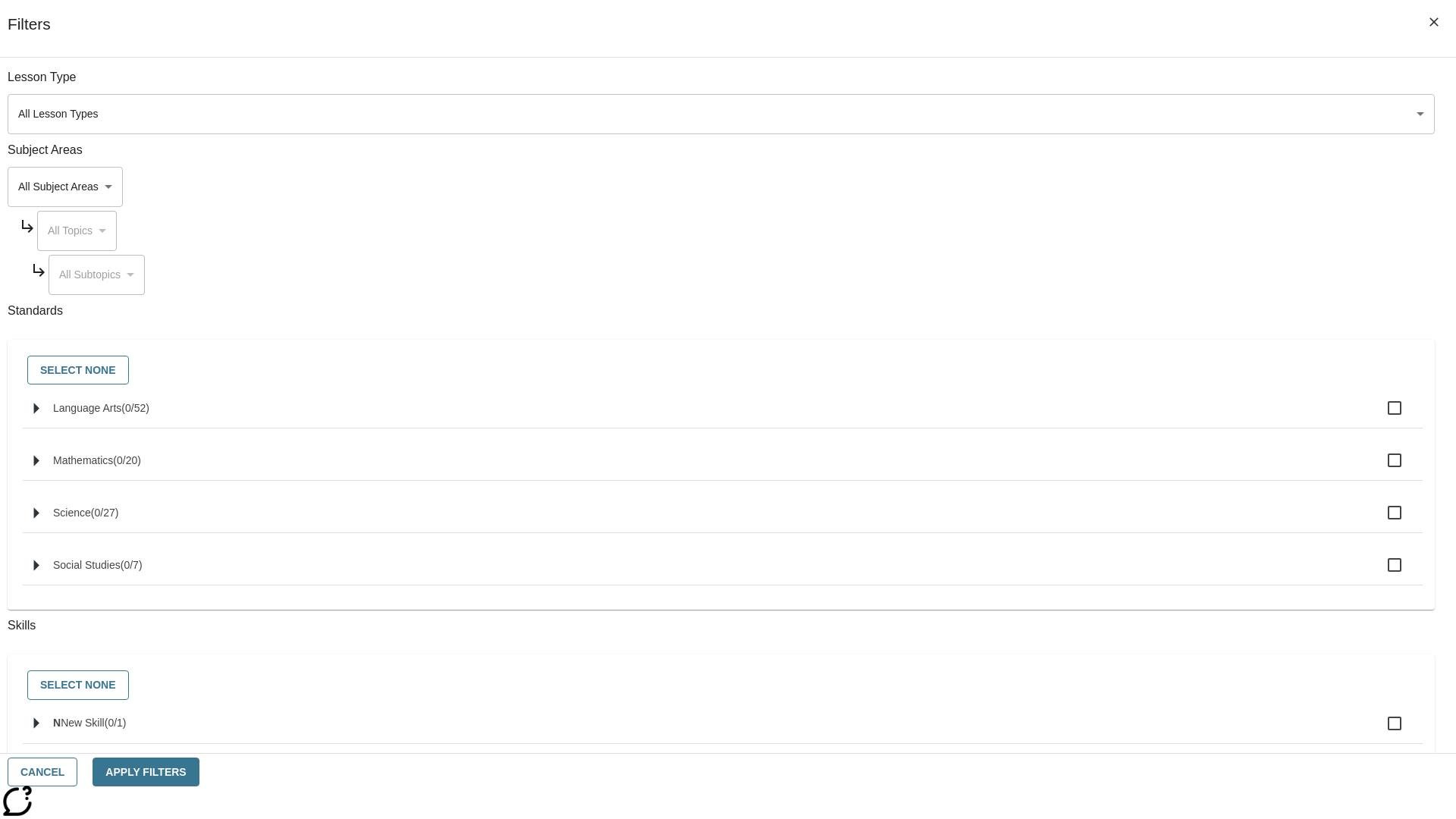
checkbox input "true"
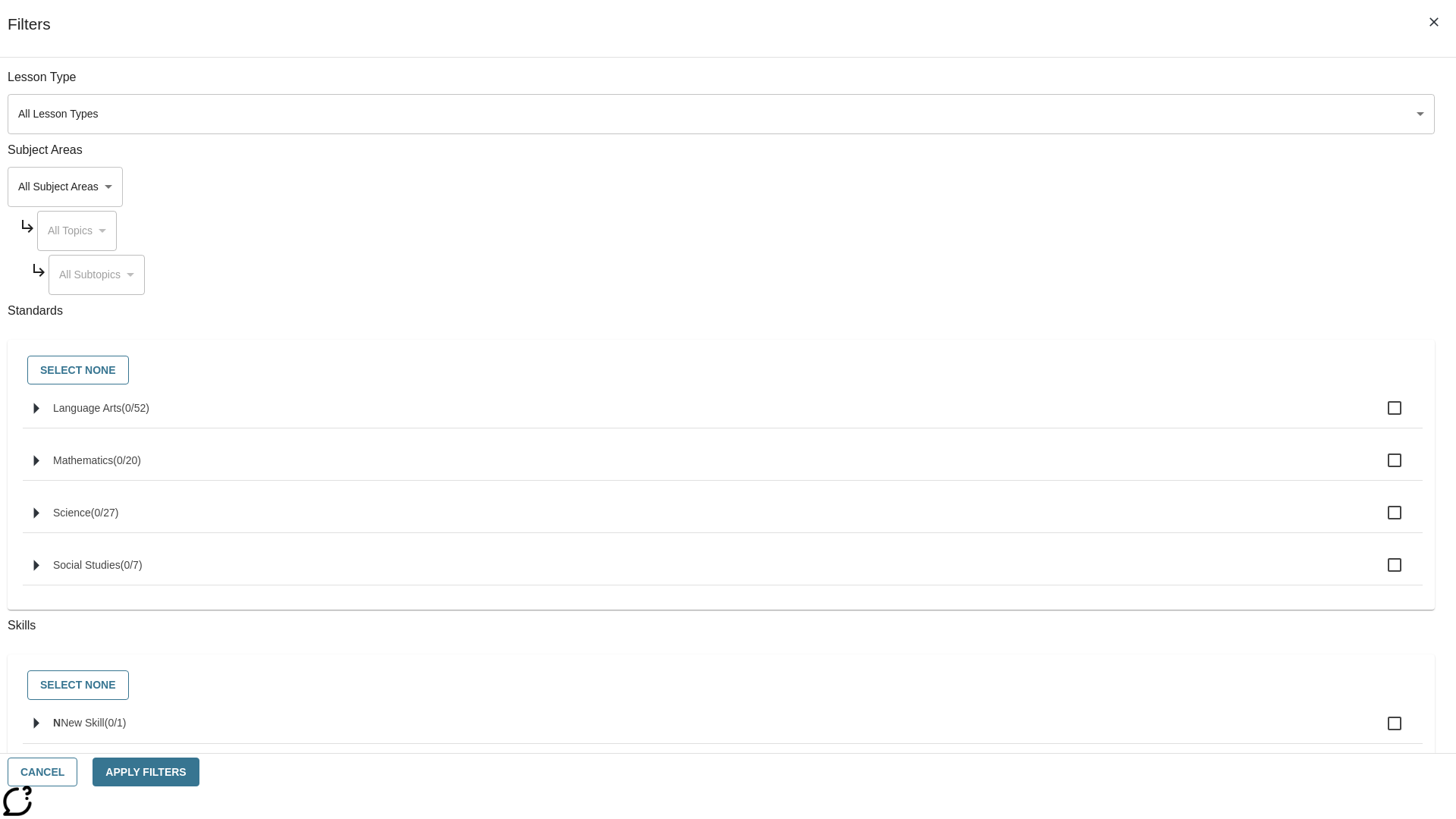
checkbox input "true"
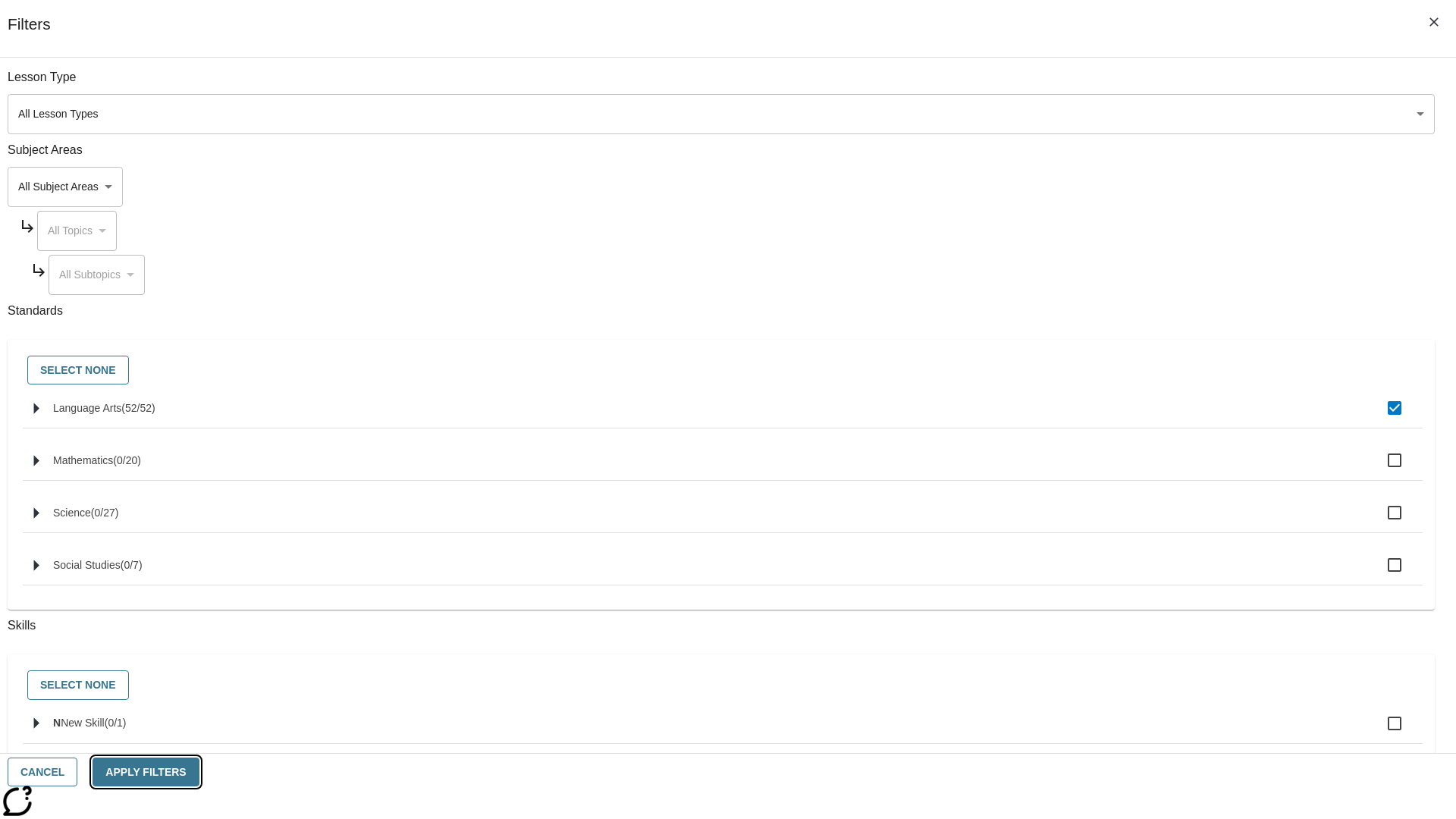
click at [199, 772] on button "Apply Filters" at bounding box center [146, 772] width 106 height 29
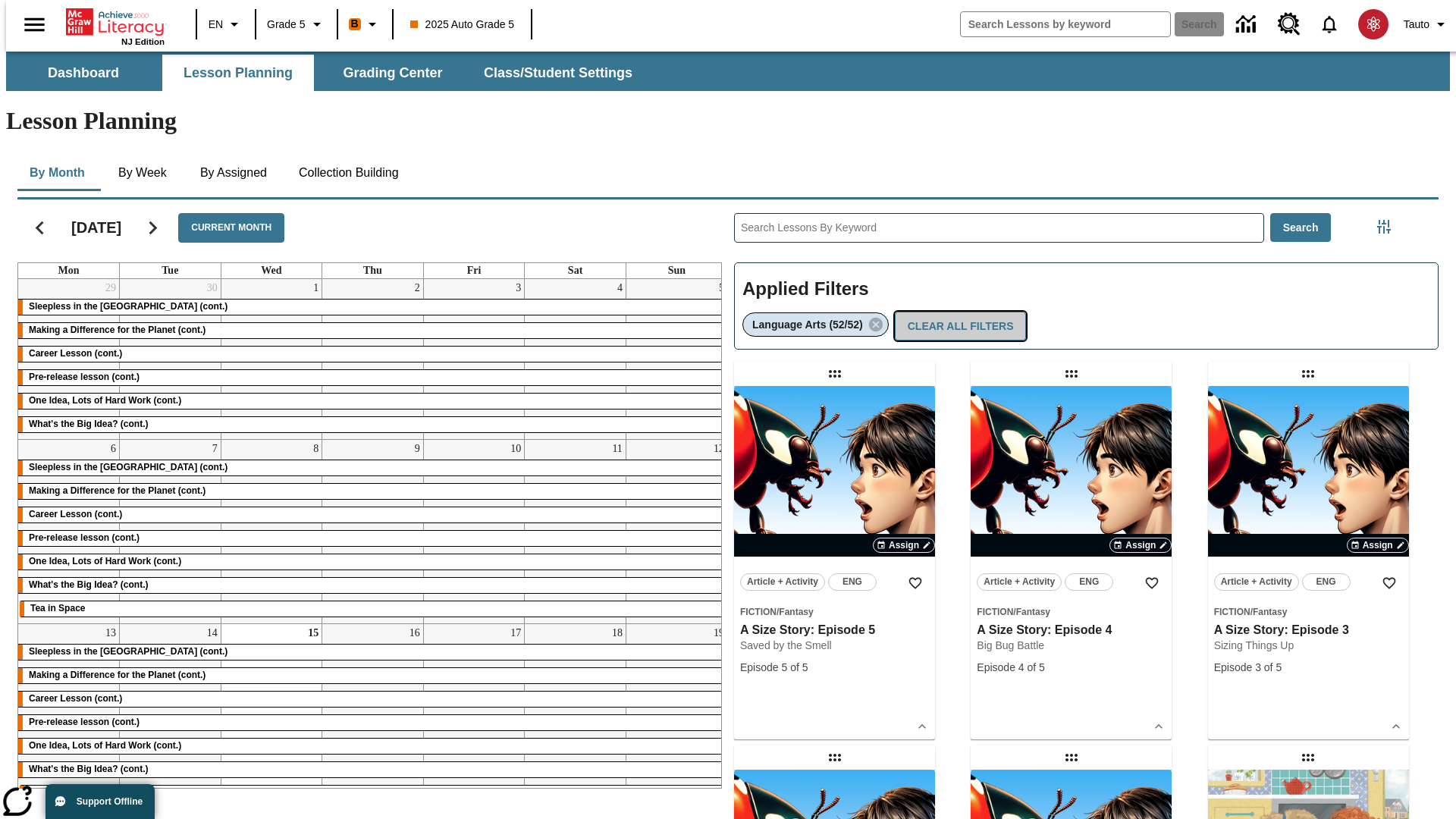
click at [957, 312] on button "Clear All Filters" at bounding box center [961, 326] width 132 height 29
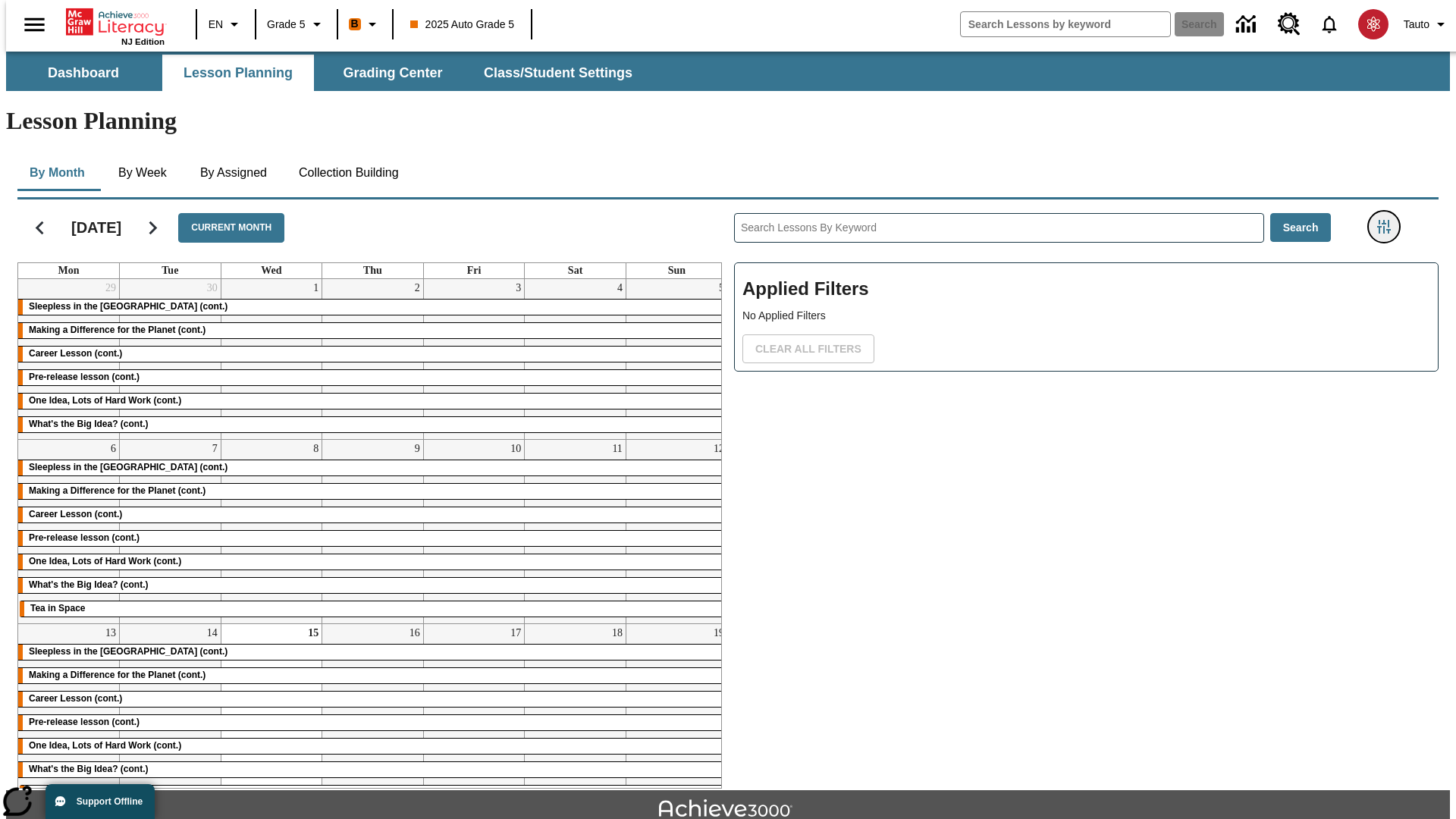
click at [1388, 220] on icon "Filters Side menu" at bounding box center [1383, 227] width 14 height 14
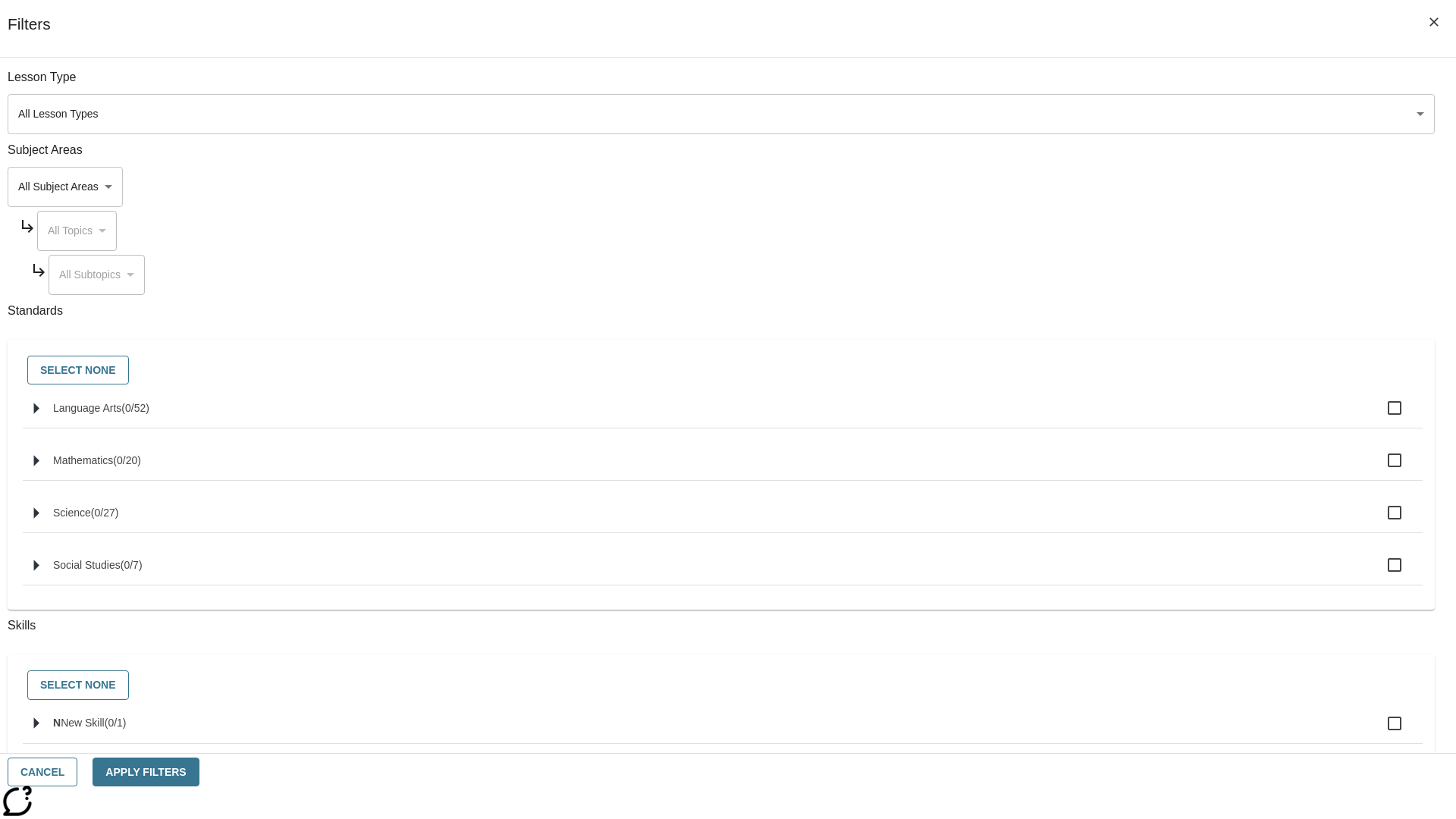
click at [1093, 732] on label "N New Skill ( 0 / 1 )" at bounding box center [731, 724] width 1357 height 31
click at [1378, 732] on input "N New Skill ( 0 / 1 )" at bounding box center [1394, 724] width 31 height 31
checkbox input "true"
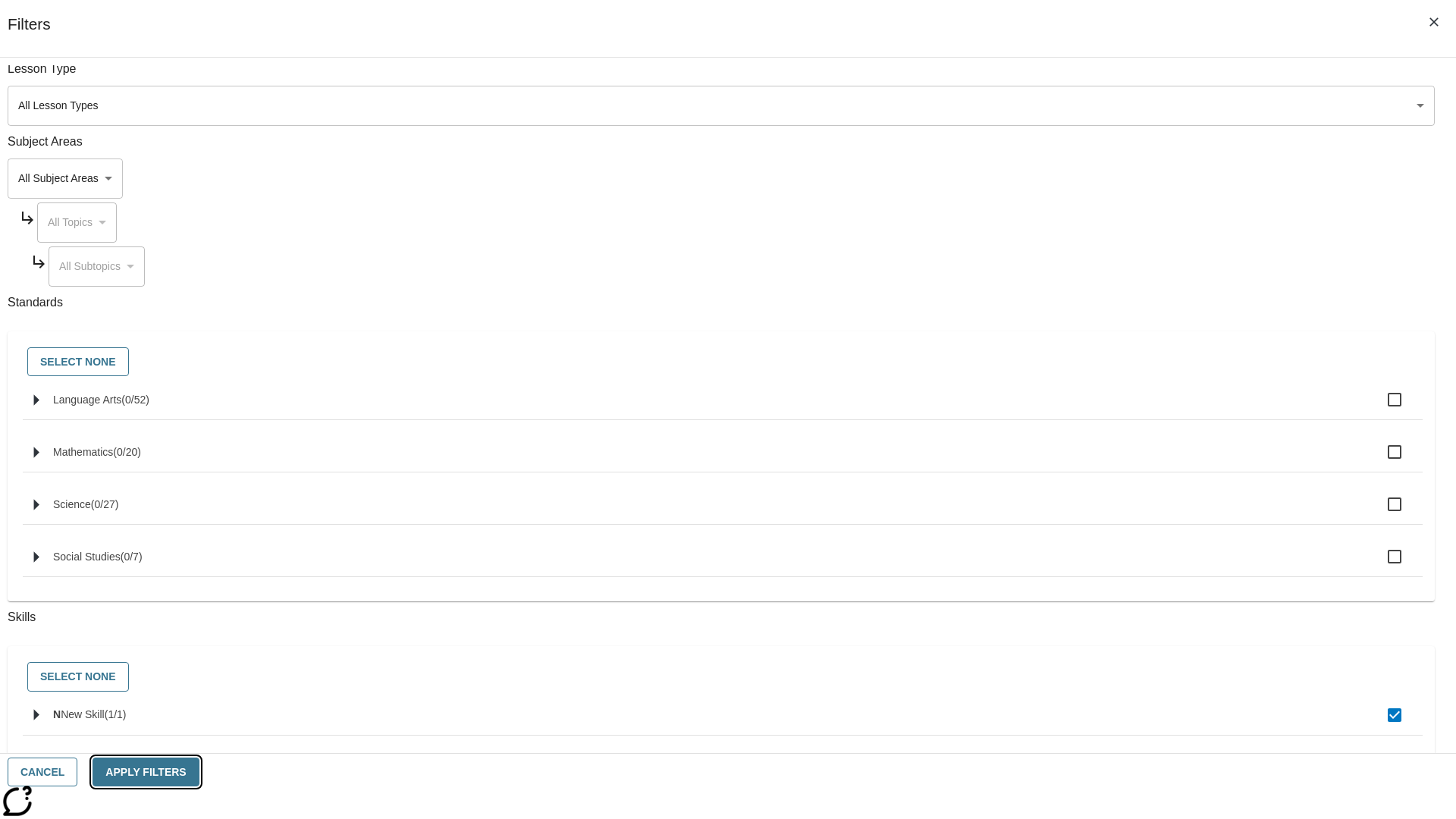
click at [199, 772] on button "Apply Filters" at bounding box center [146, 772] width 106 height 29
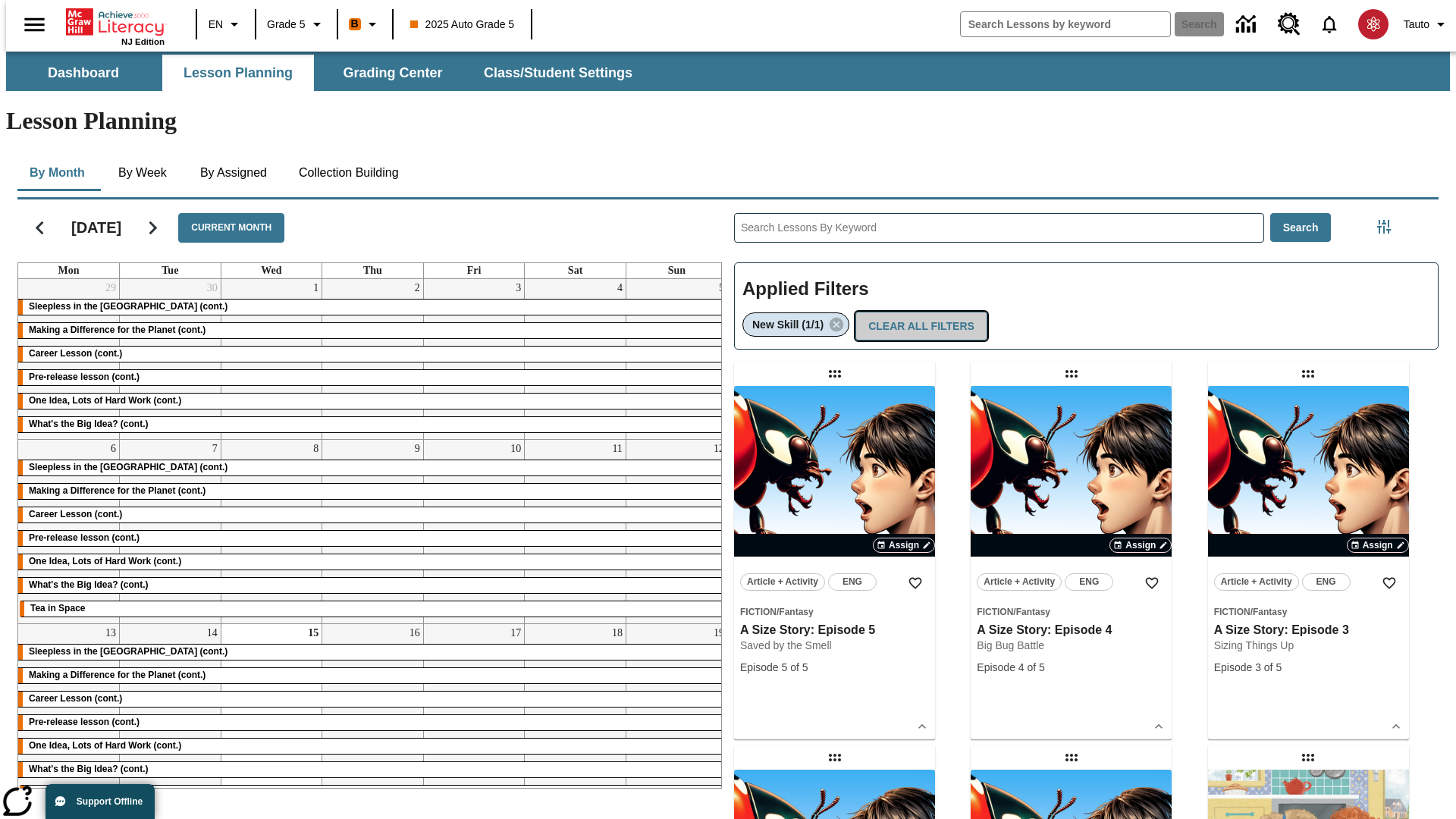
click at [917, 312] on button "Clear All Filters" at bounding box center [921, 326] width 132 height 29
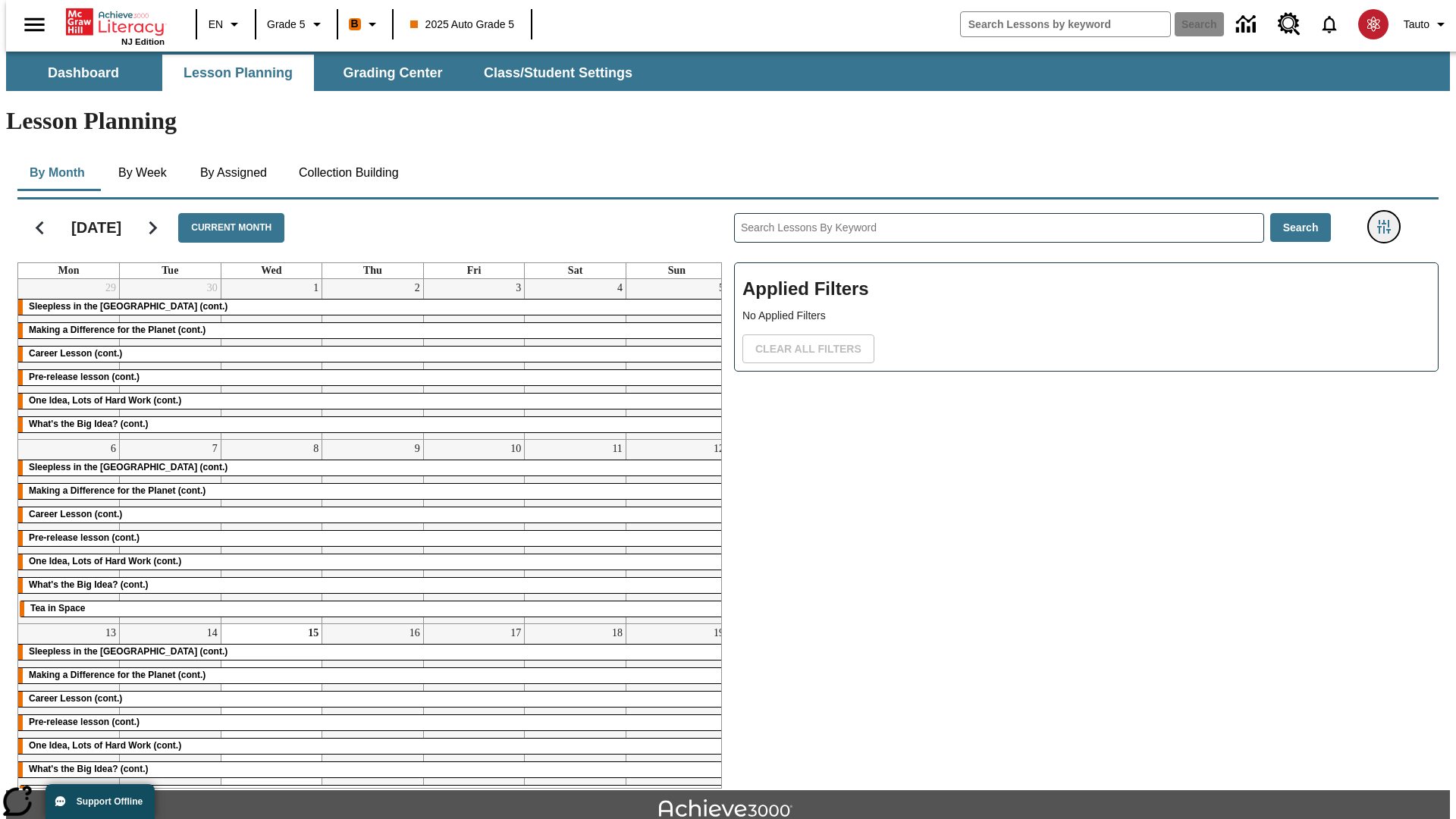
click at [1388, 220] on icon "Filters Side menu" at bounding box center [1383, 227] width 14 height 14
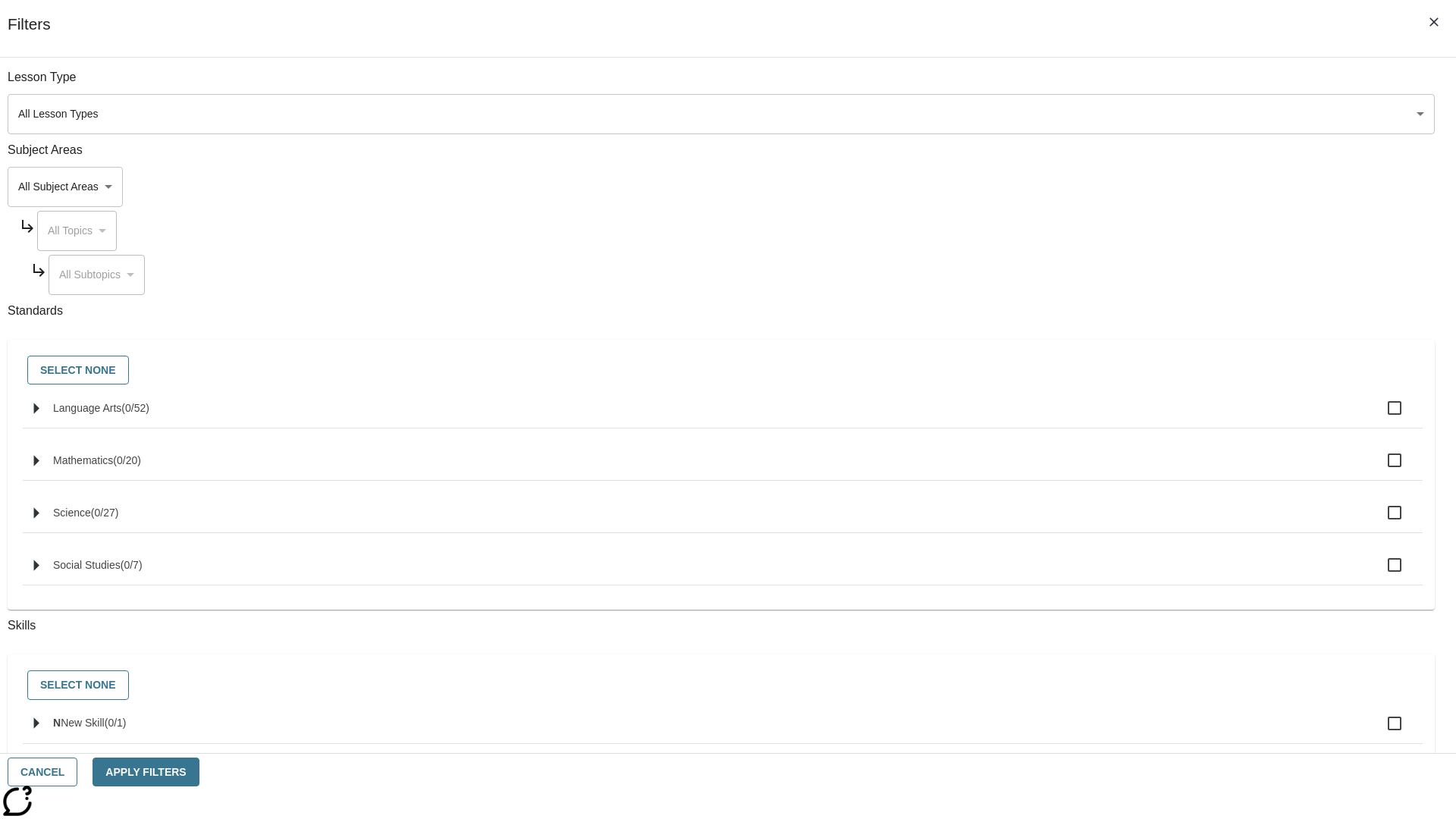
checkbox input "true"
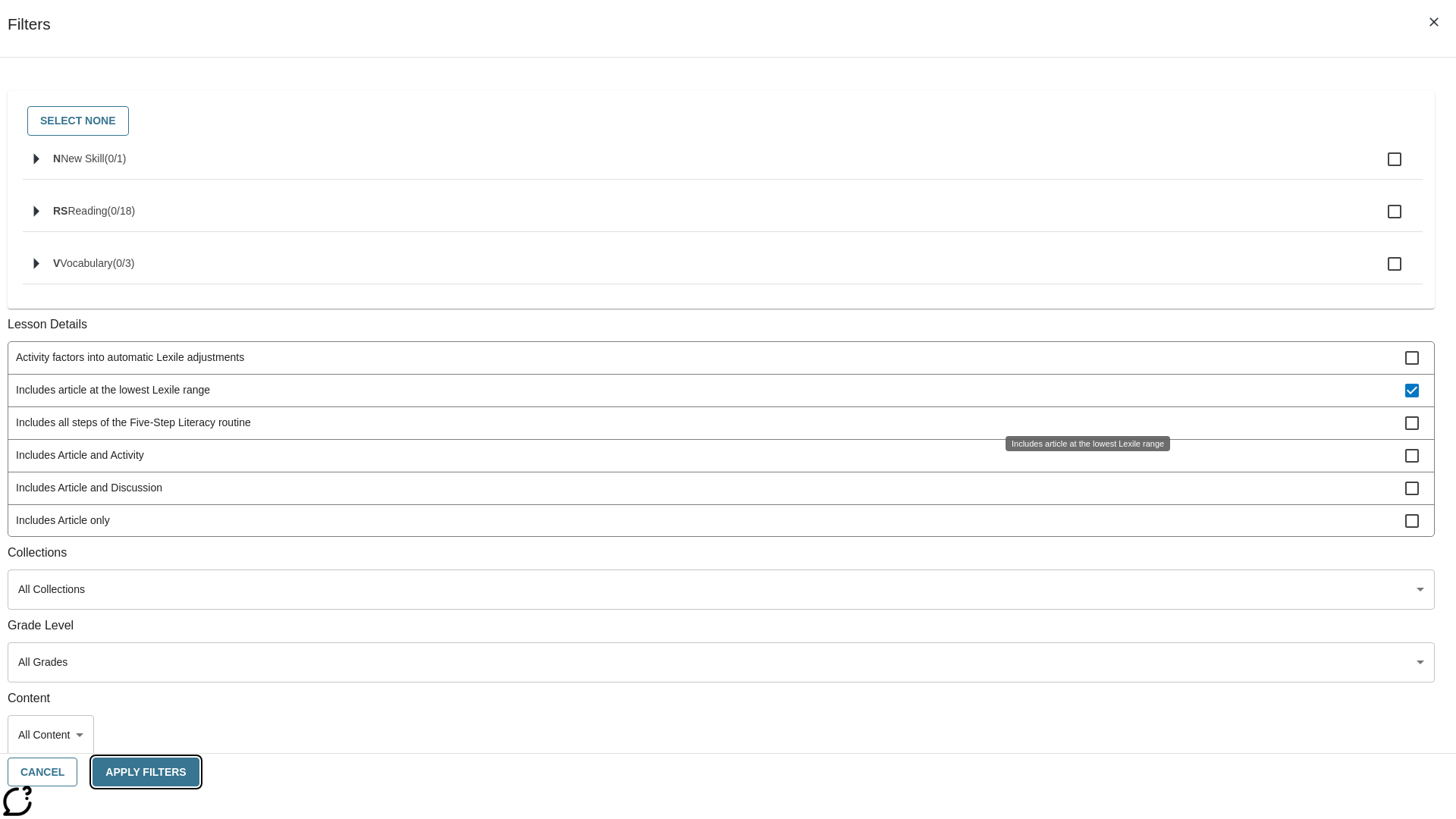
click at [199, 772] on button "Apply Filters" at bounding box center [146, 772] width 106 height 29
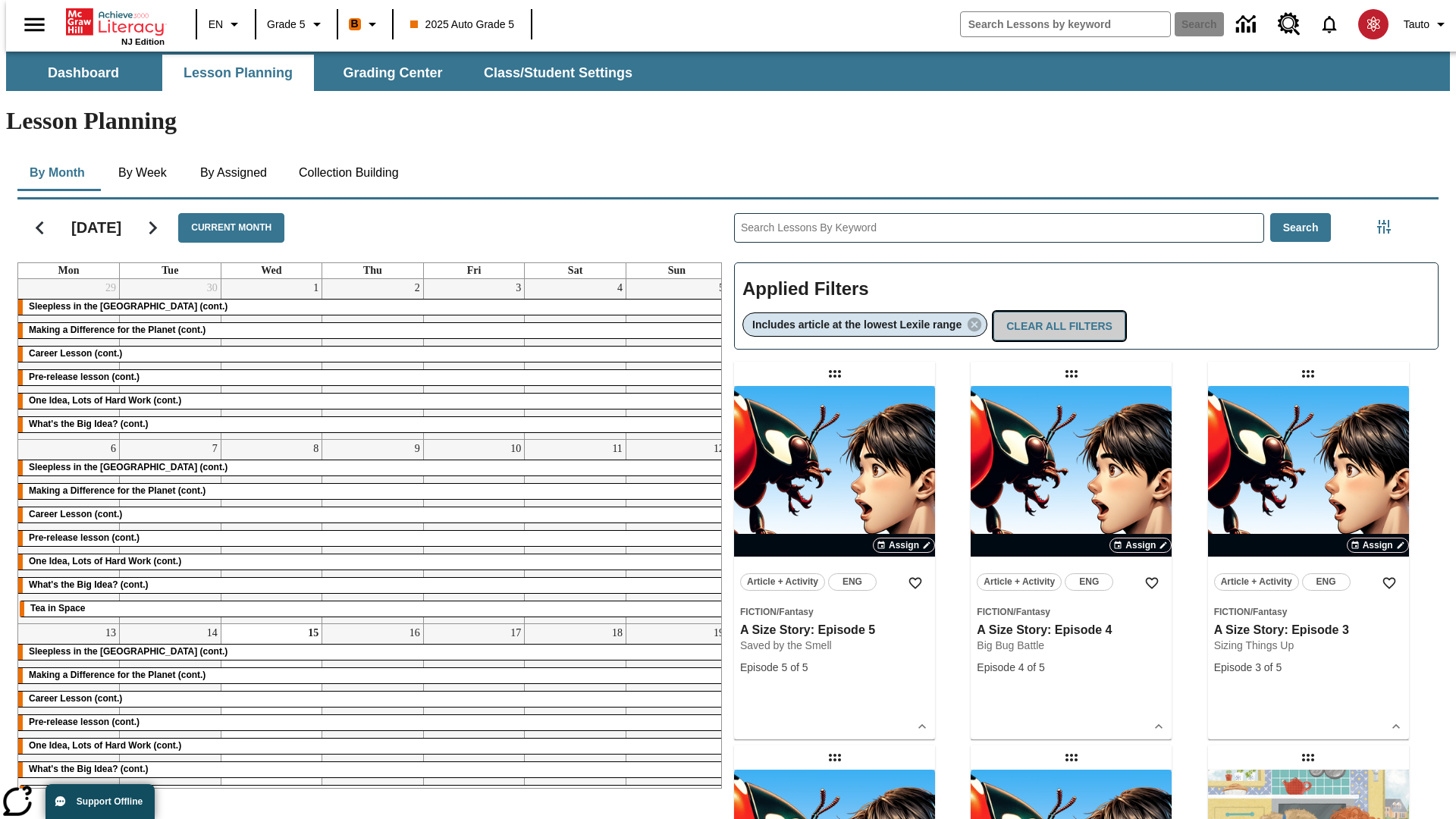
click at [1062, 312] on button "Clear All Filters" at bounding box center [1059, 326] width 132 height 29
click at [1388, 220] on icon "Filters Side menu" at bounding box center [1383, 227] width 14 height 14
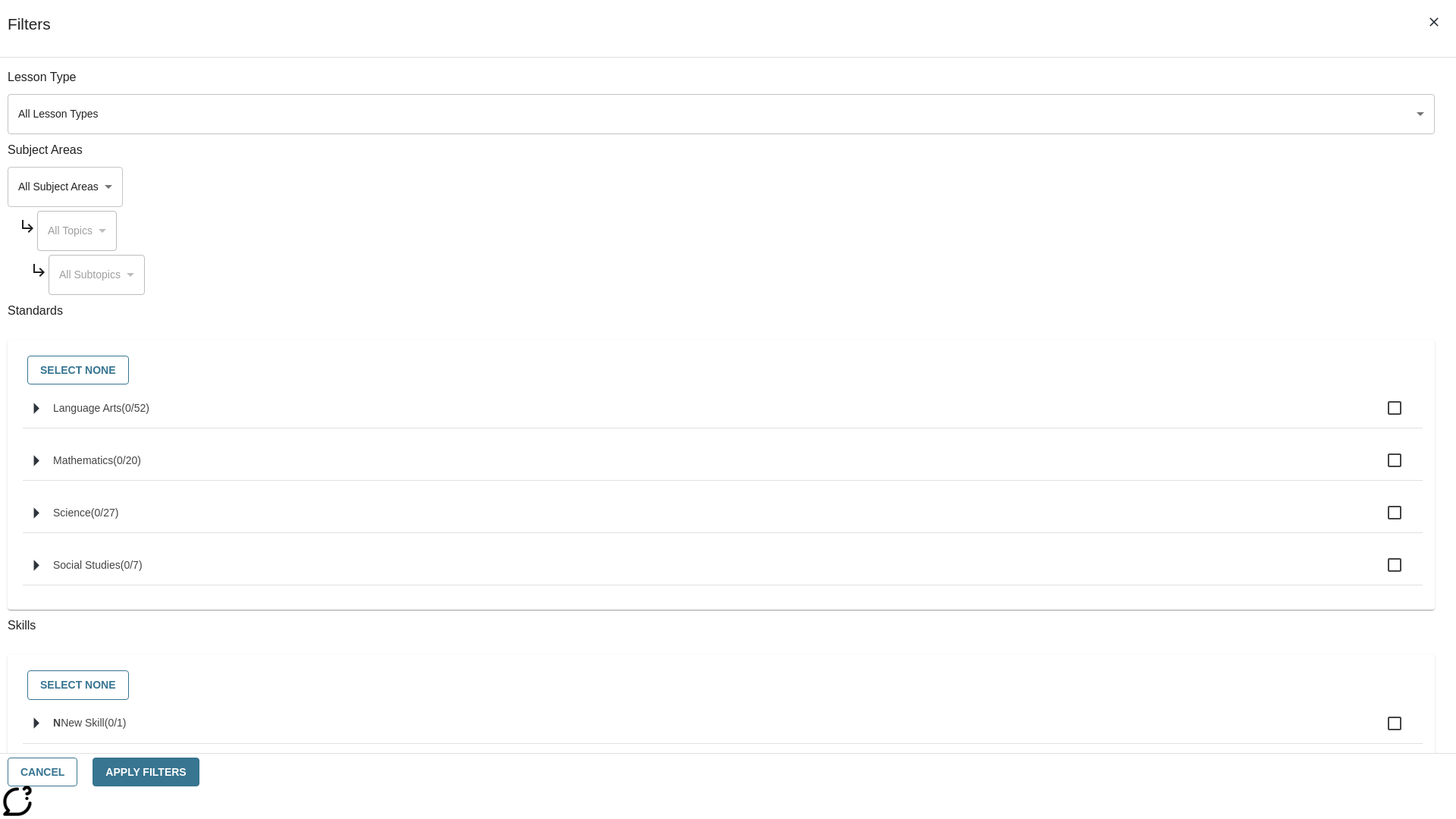
click at [1092, 539] on body "Skip to main content NJ Edition EN Grade 5 B 2025 Auto Grade 5 Search 0 Tauto D…" at bounding box center [728, 469] width 1443 height 837
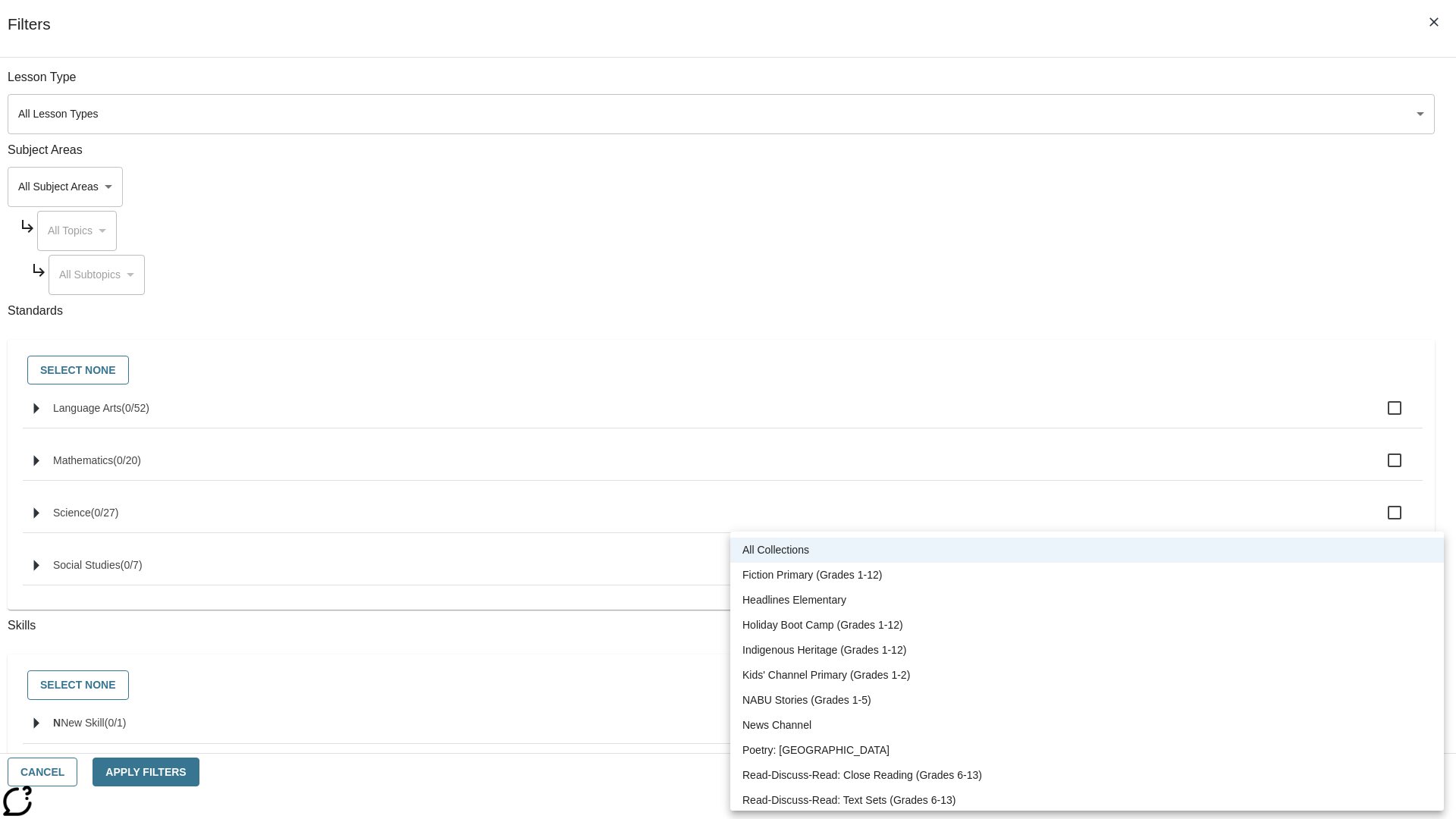
scroll to position [631, 0]
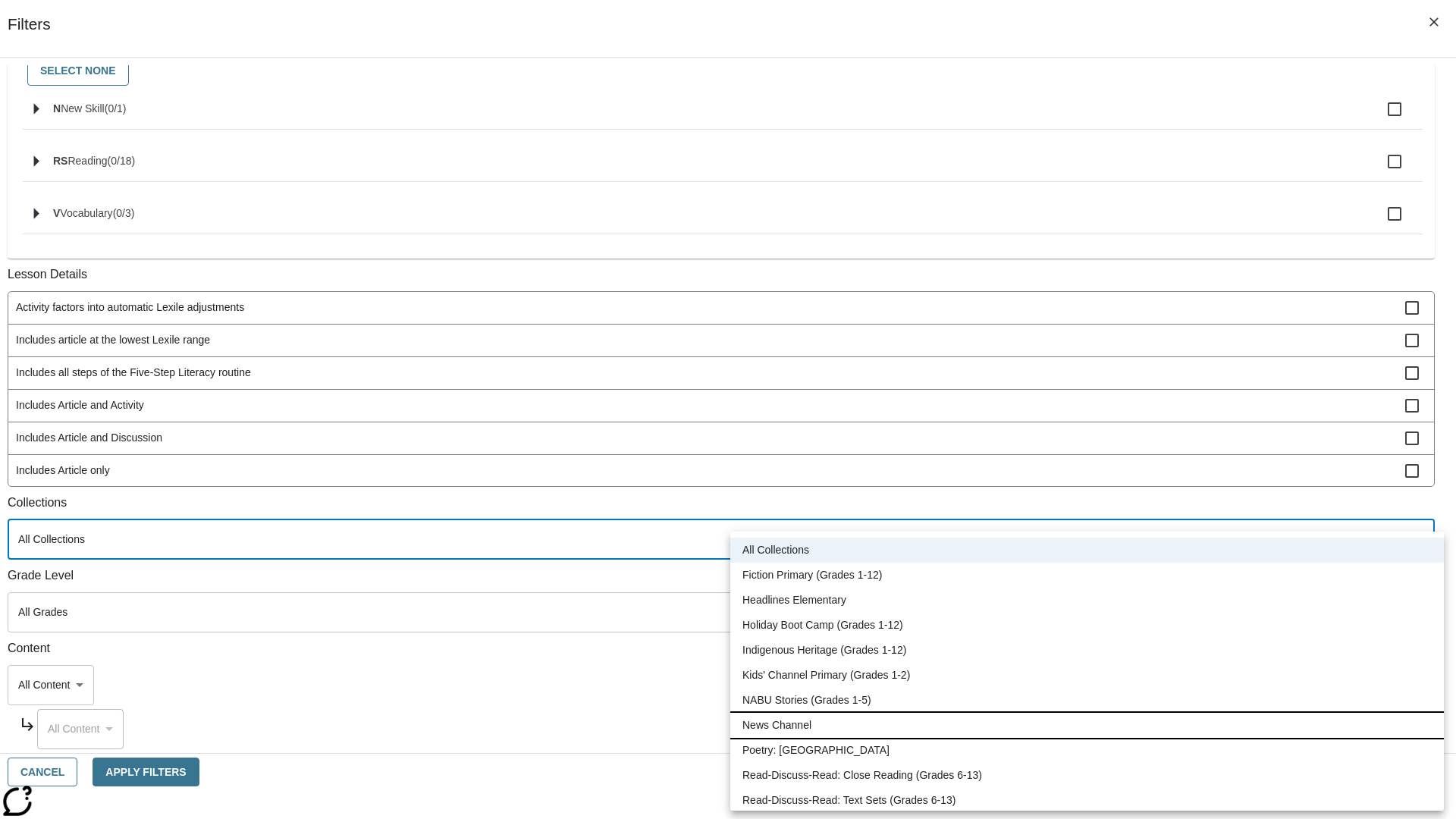
click at [1086, 725] on li "News Channel" at bounding box center [1087, 725] width 714 height 25
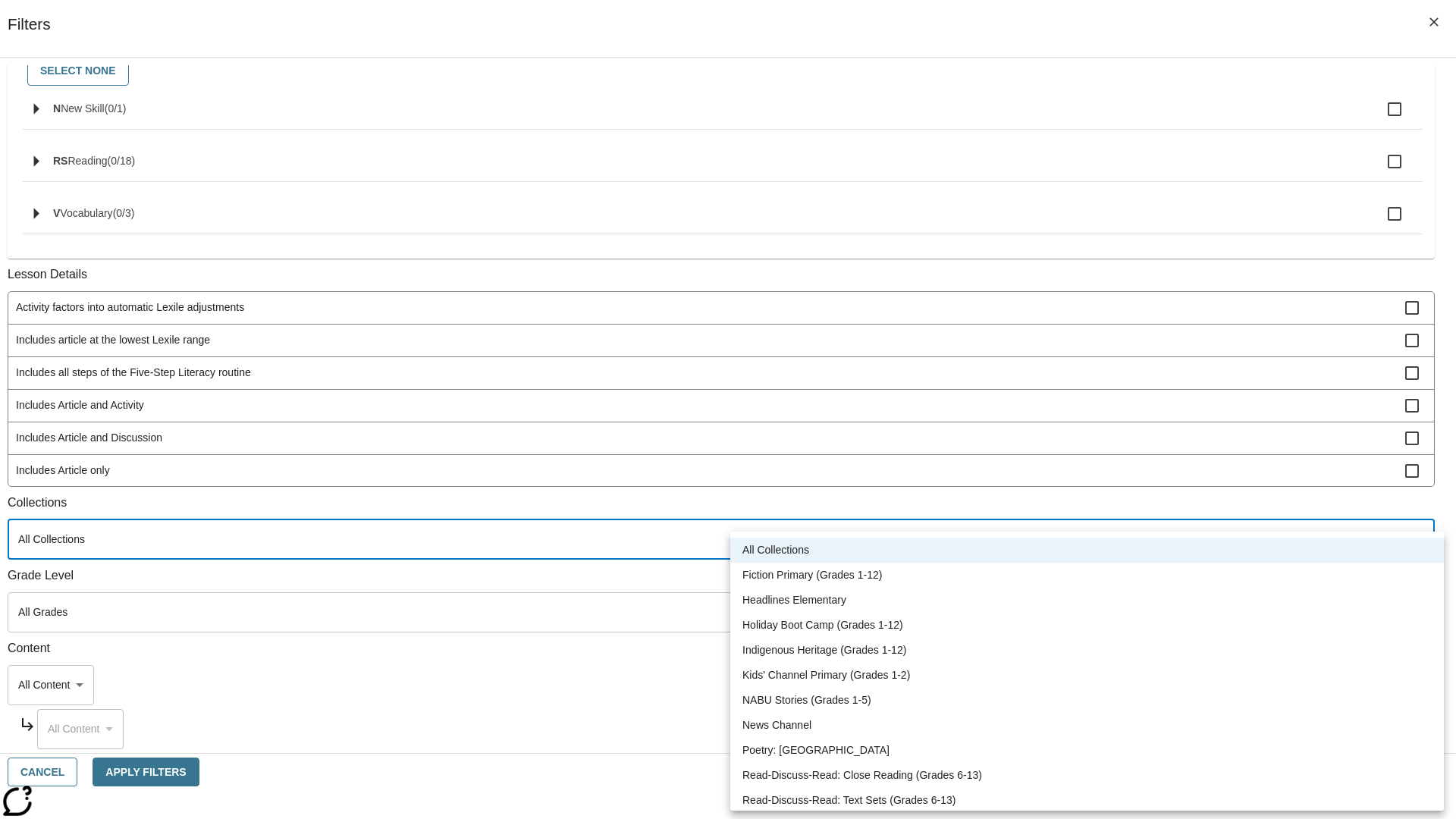
type input "120"
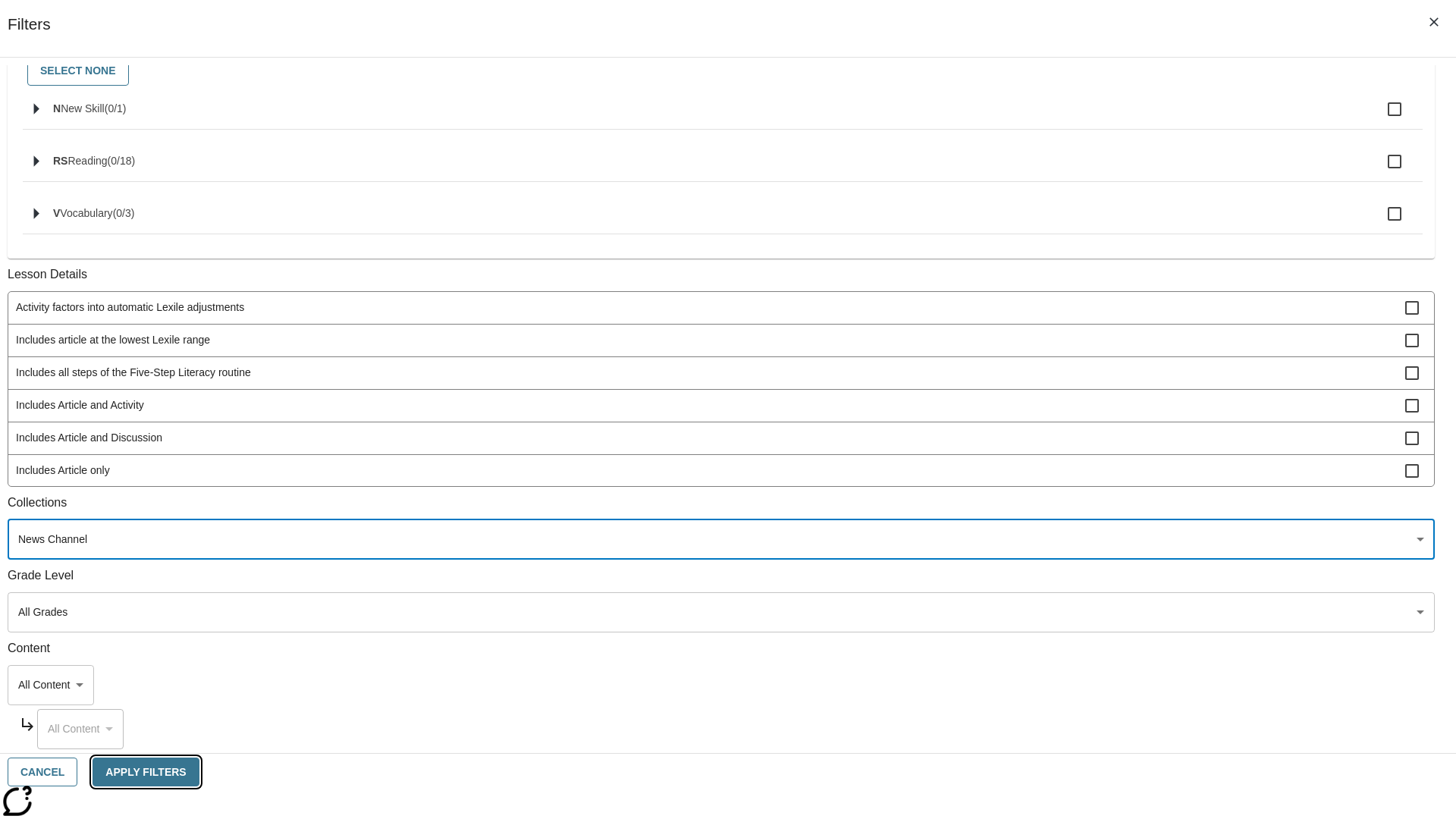
click at [199, 772] on button "Apply Filters" at bounding box center [146, 772] width 106 height 29
